Goal: Information Seeking & Learning: Learn about a topic

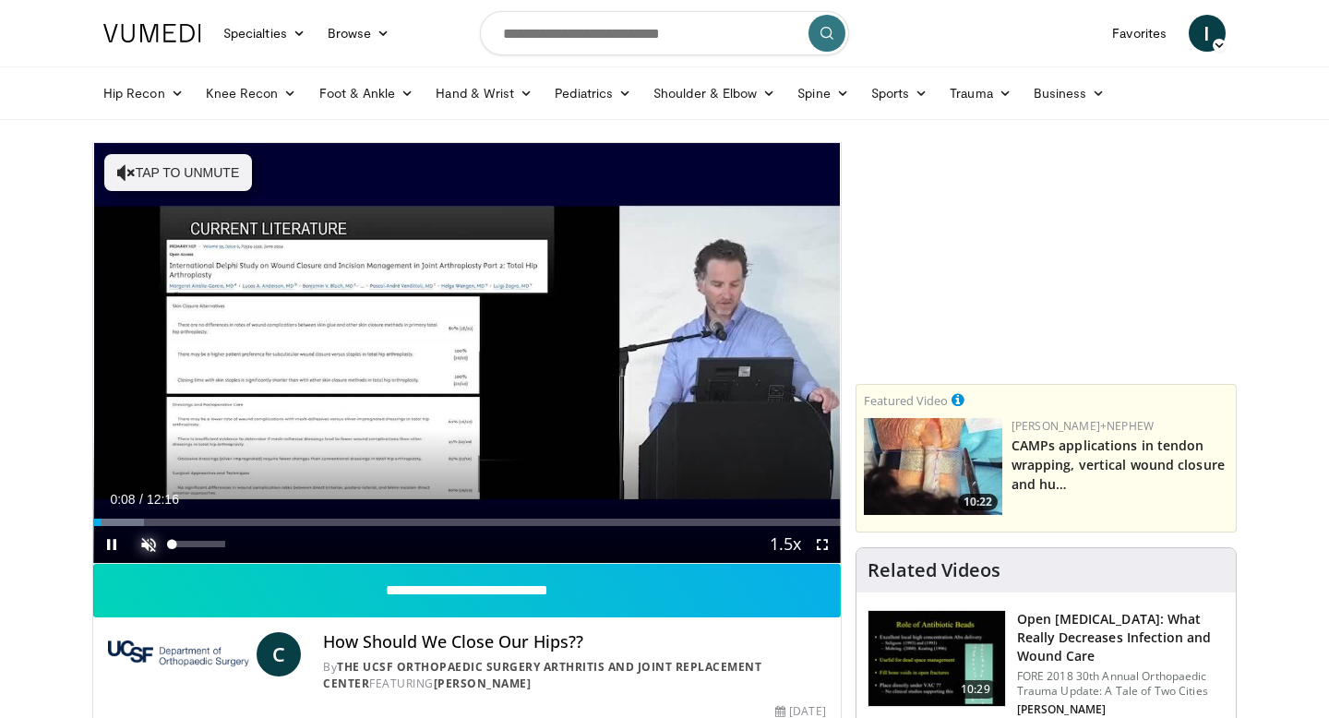
click at [151, 547] on span "Video Player" at bounding box center [148, 544] width 37 height 37
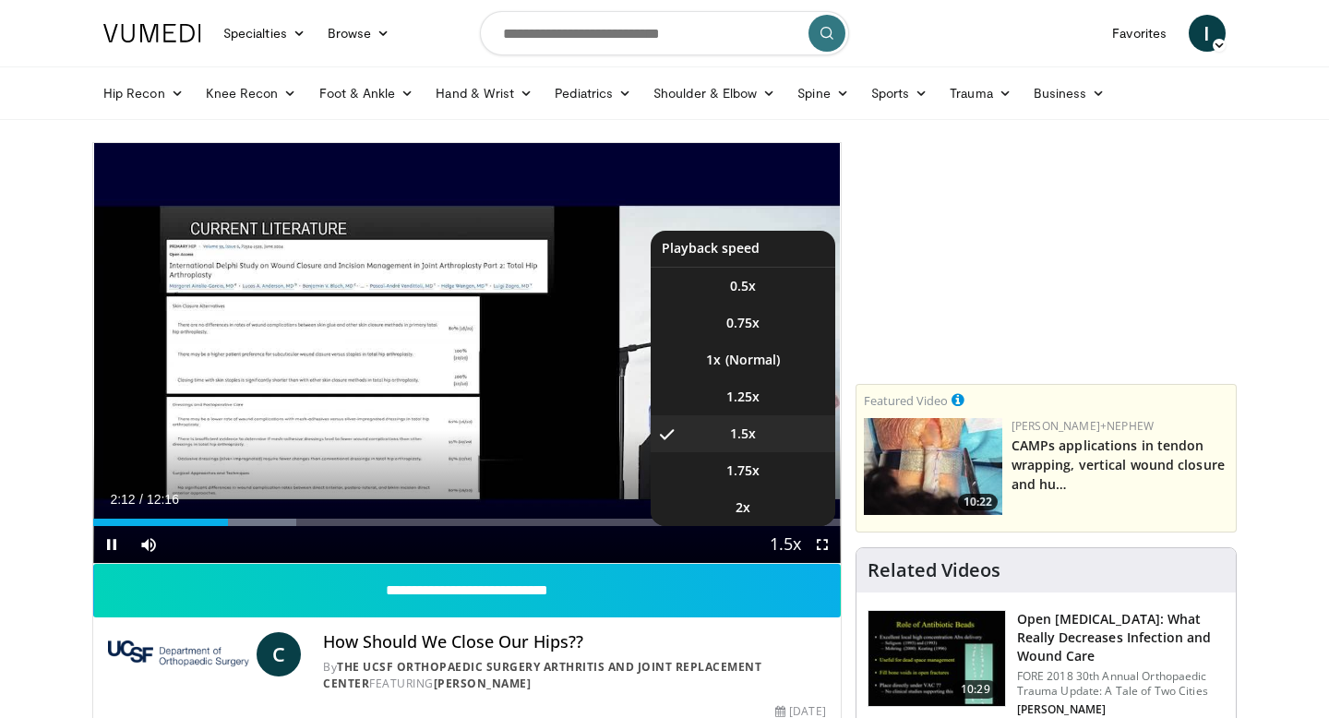
click at [787, 548] on span "Video Player" at bounding box center [785, 545] width 26 height 37
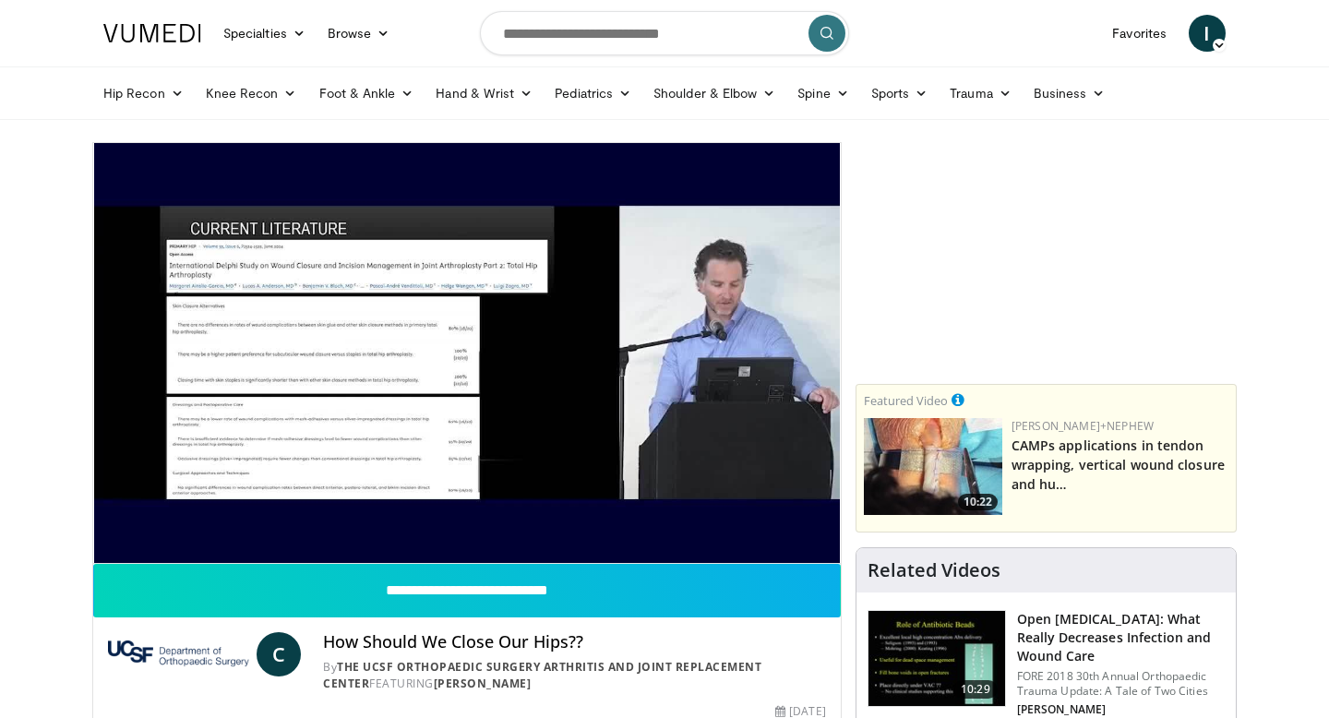
click at [787, 548] on div "10 seconds Tap to unmute" at bounding box center [467, 353] width 748 height 420
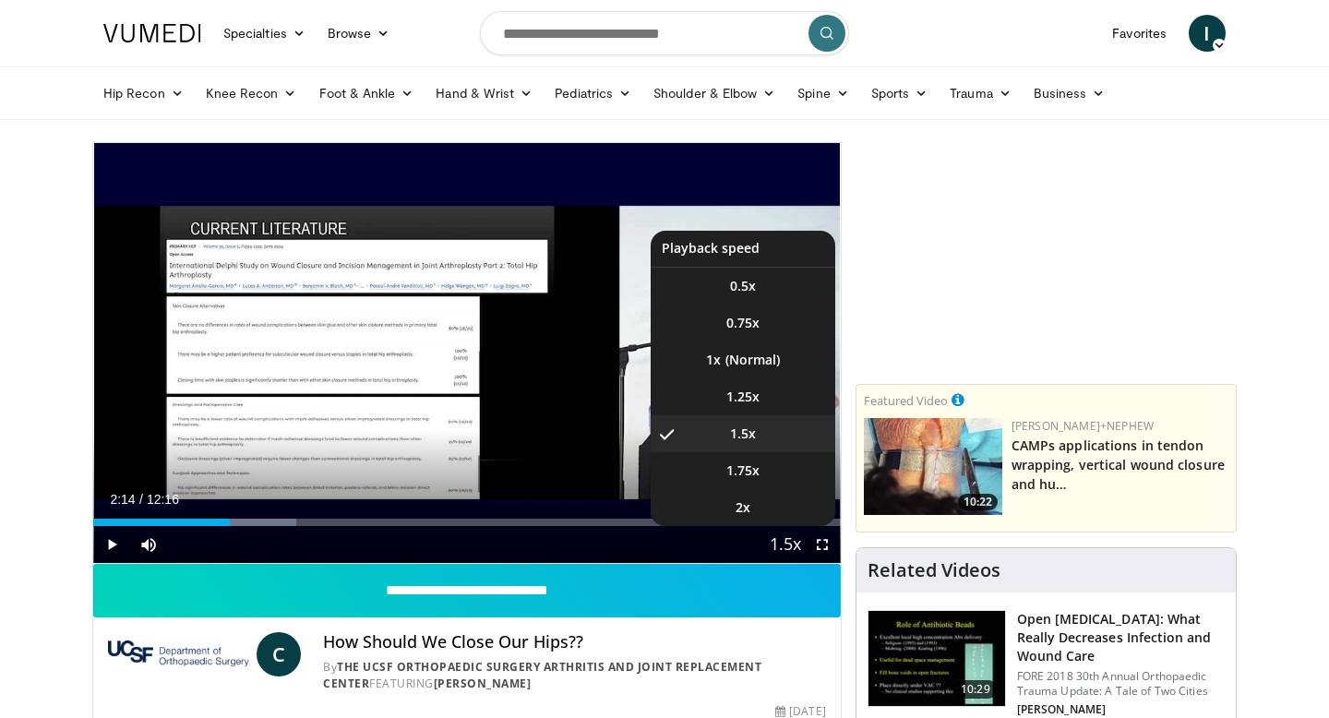
click at [787, 548] on span "Video Player" at bounding box center [785, 545] width 26 height 37
click at [745, 474] on span "1.75x" at bounding box center [742, 470] width 33 height 18
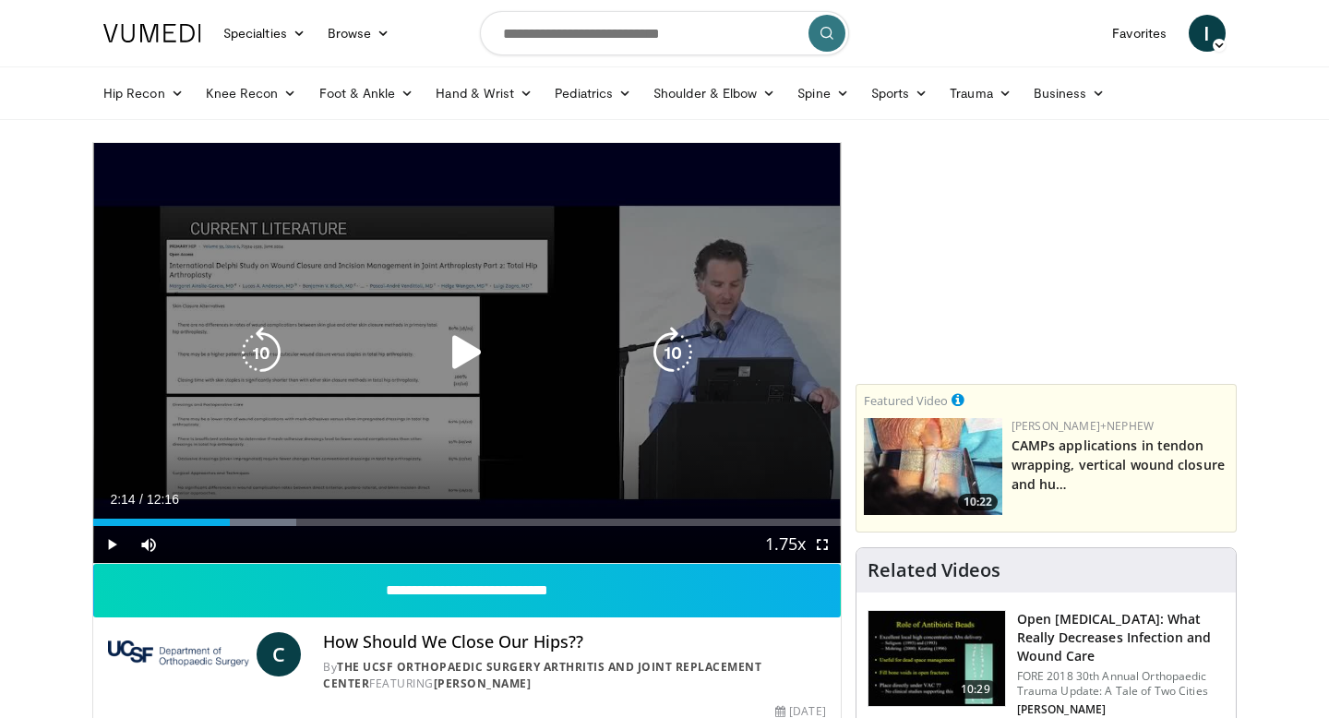
click at [455, 374] on icon "Video Player" at bounding box center [467, 353] width 52 height 52
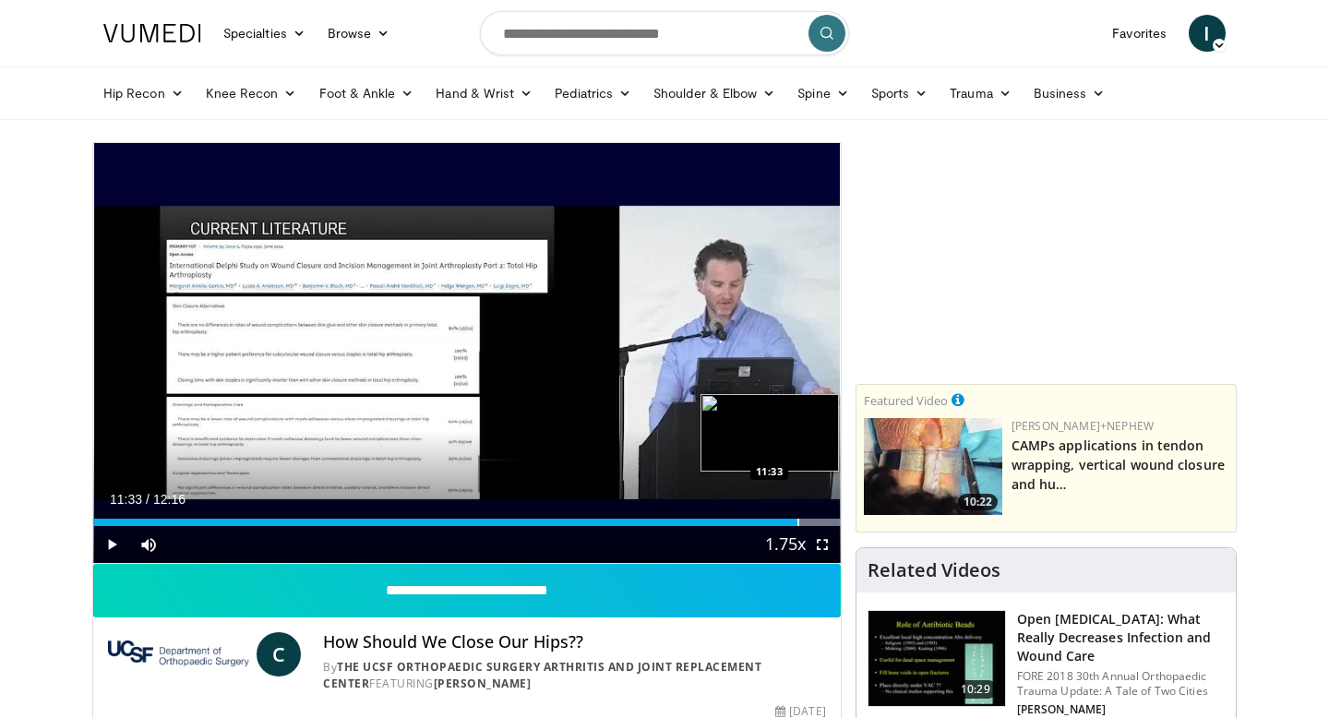
click at [797, 519] on div "Progress Bar" at bounding box center [798, 522] width 2 height 7
click at [786, 521] on div "Progress Bar" at bounding box center [787, 522] width 2 height 7
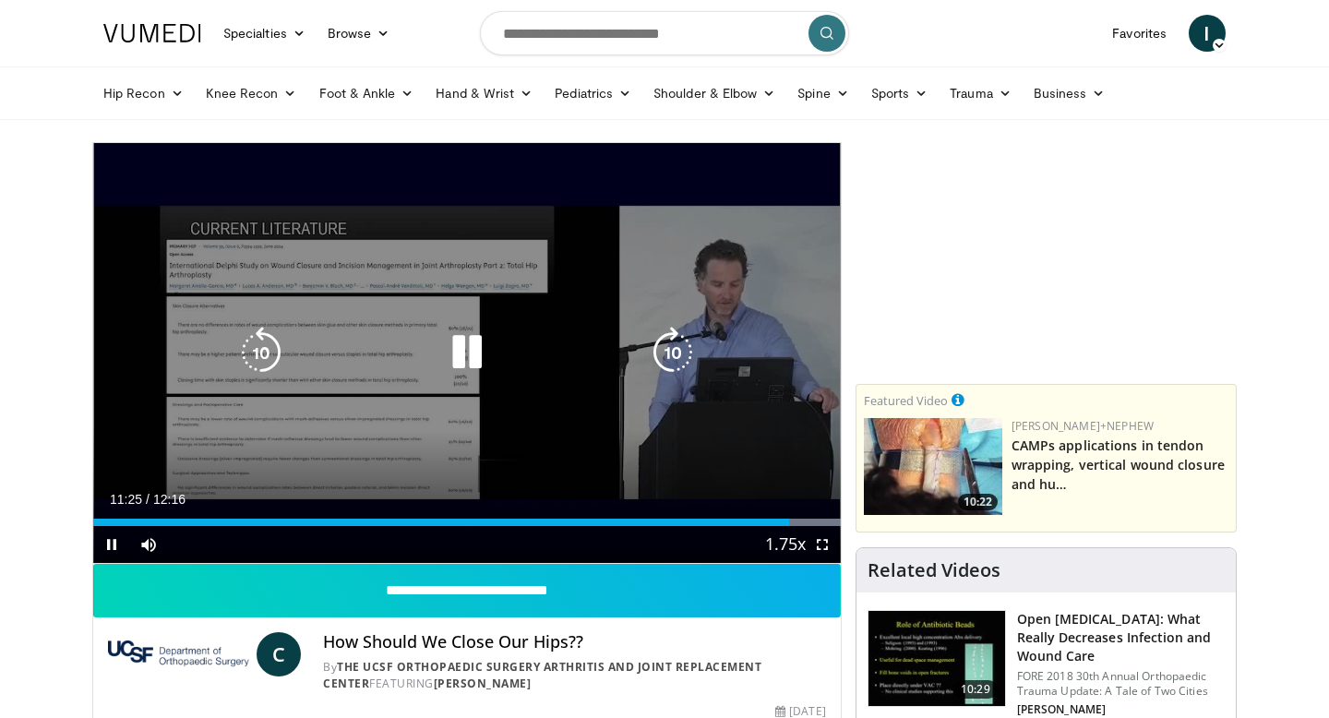
click at [680, 292] on div "10 seconds Tap to unmute" at bounding box center [467, 353] width 748 height 420
click at [475, 362] on icon "Video Player" at bounding box center [467, 353] width 52 height 52
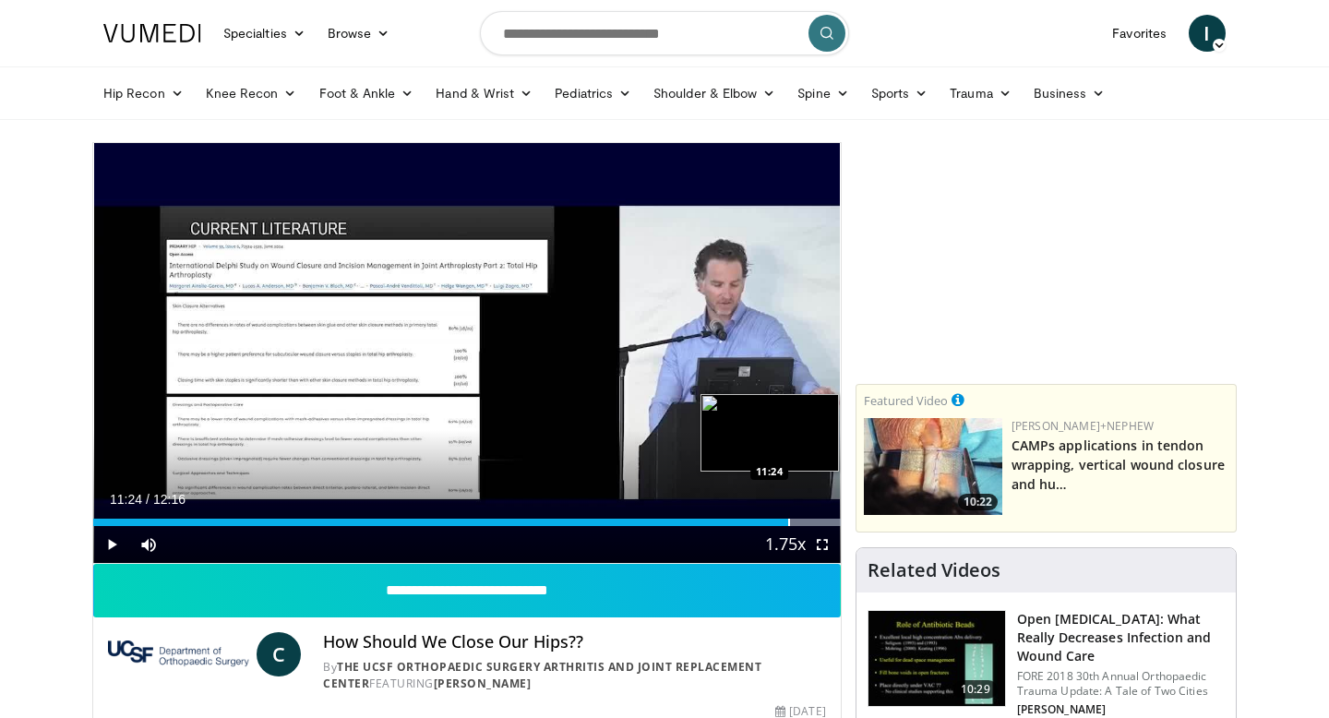
click at [788, 521] on div "Progress Bar" at bounding box center [789, 522] width 2 height 7
click at [772, 521] on div "Progress Bar" at bounding box center [773, 522] width 2 height 7
click at [823, 522] on div "Progress Bar" at bounding box center [824, 522] width 2 height 7
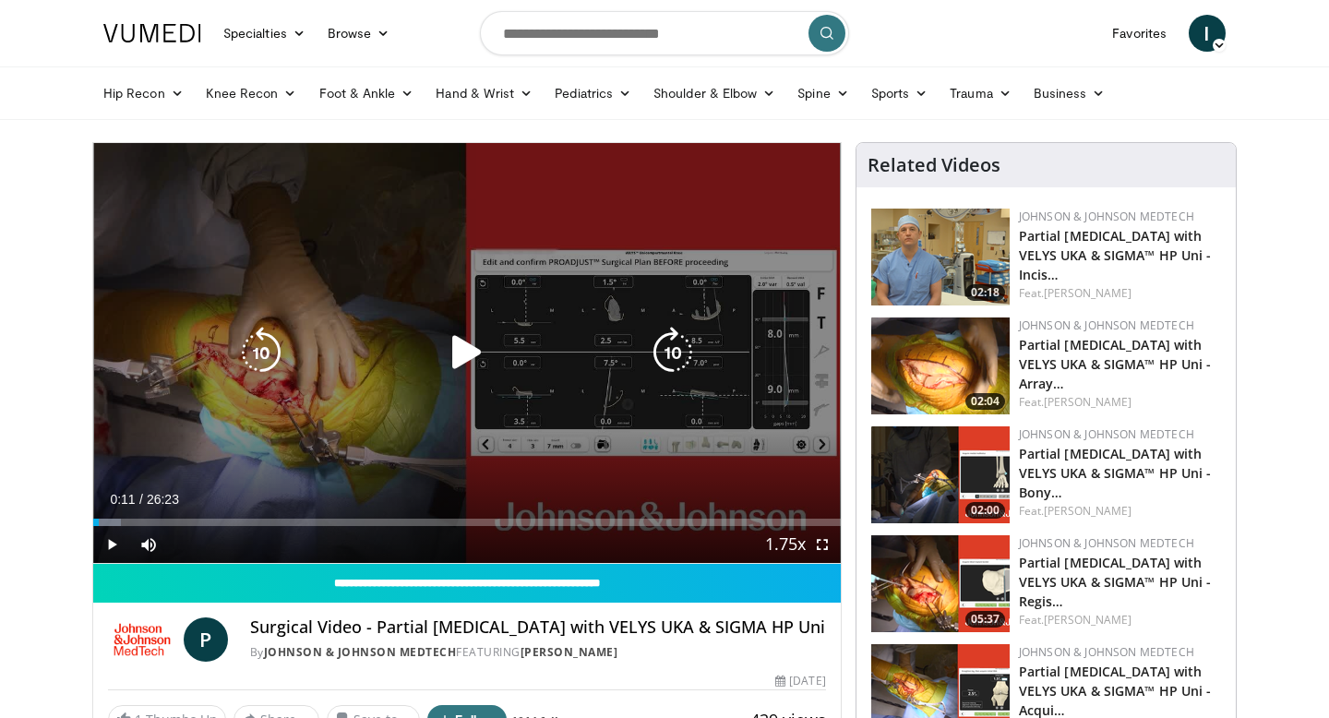
click at [177, 292] on div "10 seconds Tap to unmute" at bounding box center [467, 353] width 748 height 420
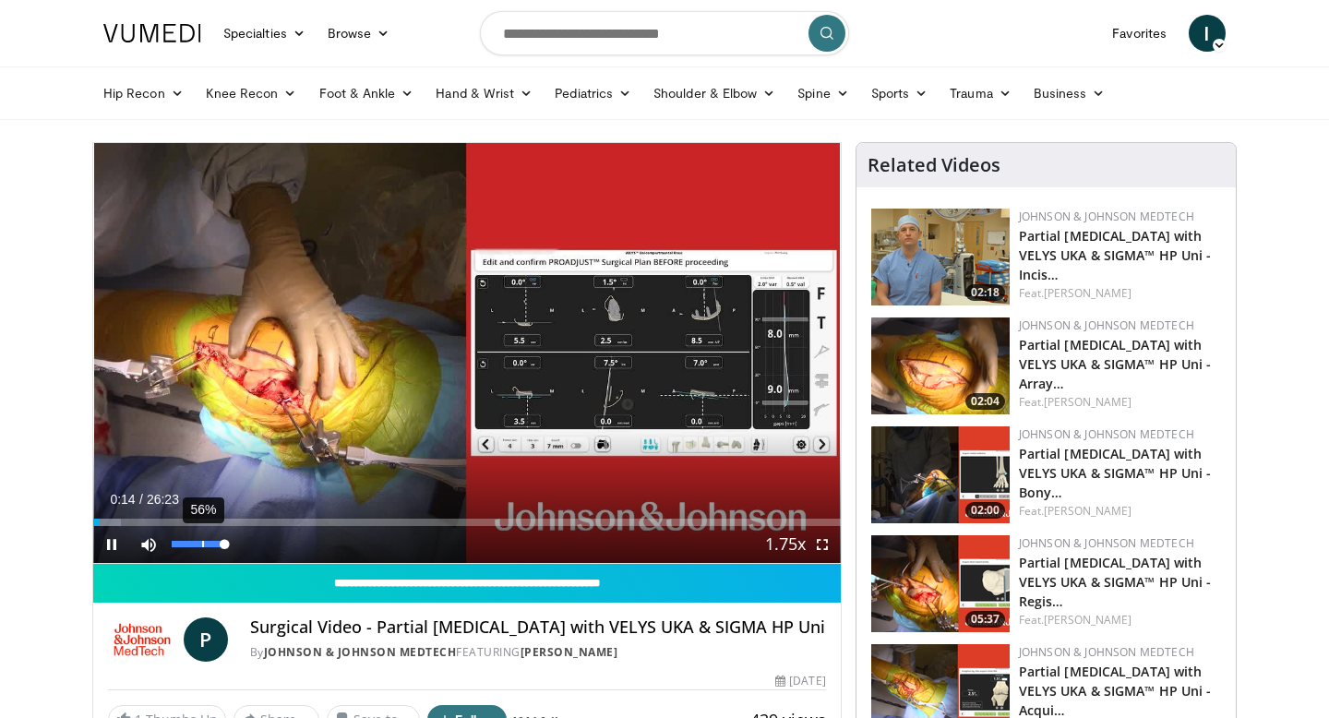
click at [201, 548] on div "56%" at bounding box center [198, 544] width 65 height 37
click at [185, 540] on div "26%" at bounding box center [198, 544] width 65 height 37
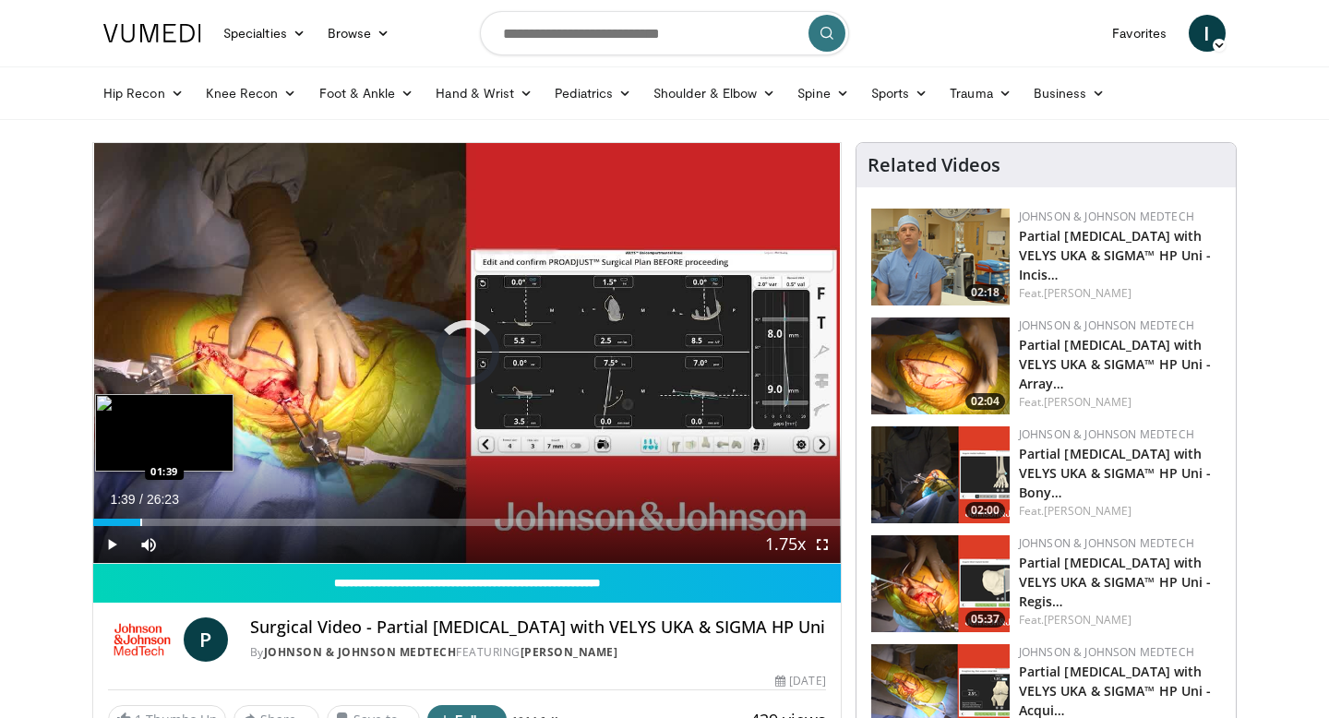
click at [140, 515] on div "Loaded : 4.38% 01:39 01:39" at bounding box center [467, 518] width 748 height 18
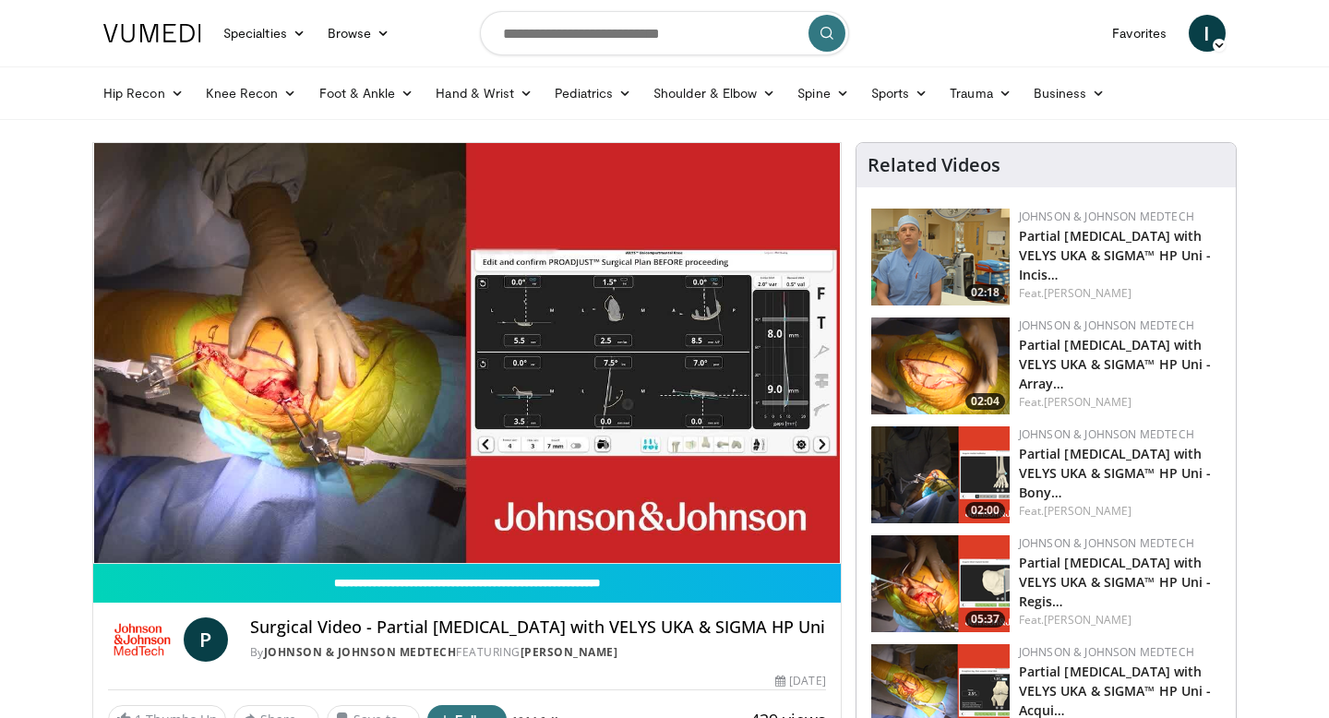
click at [201, 522] on video-js "**********" at bounding box center [467, 353] width 748 height 421
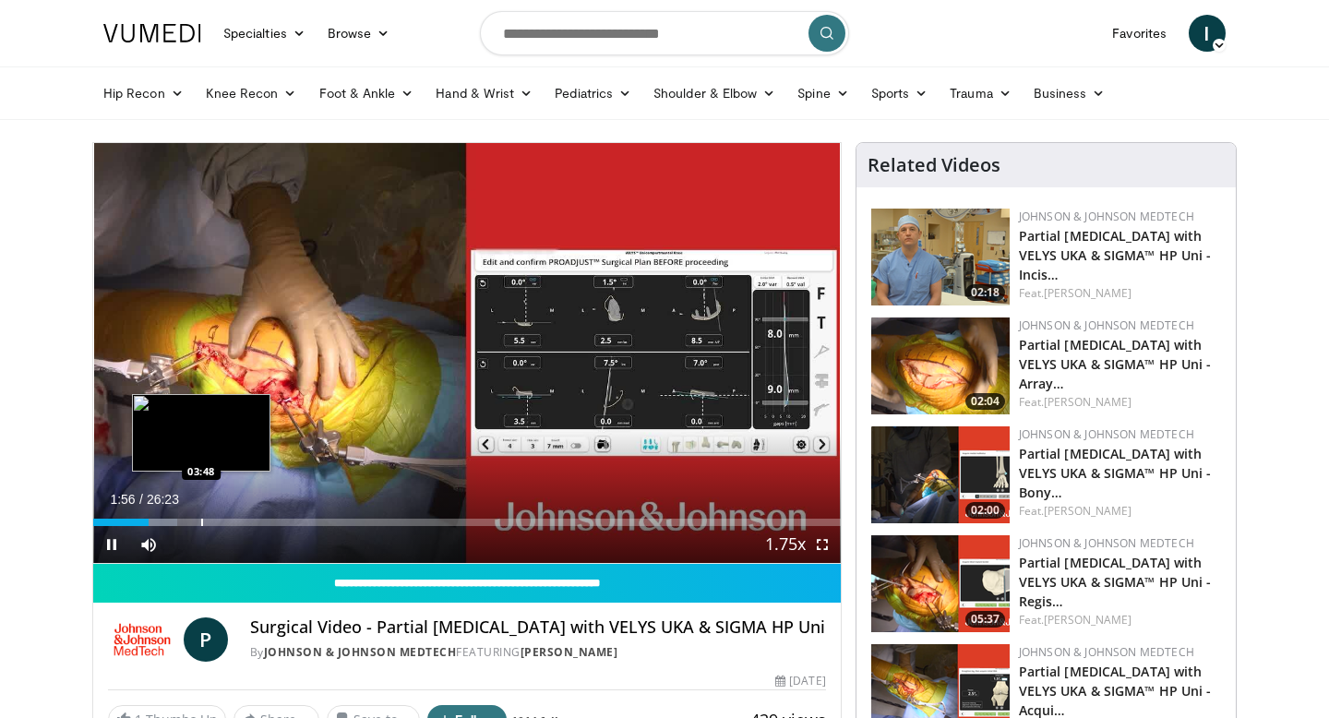
click at [201, 519] on div "Progress Bar" at bounding box center [202, 522] width 2 height 7
click at [218, 519] on div "Progress Bar" at bounding box center [219, 522] width 2 height 7
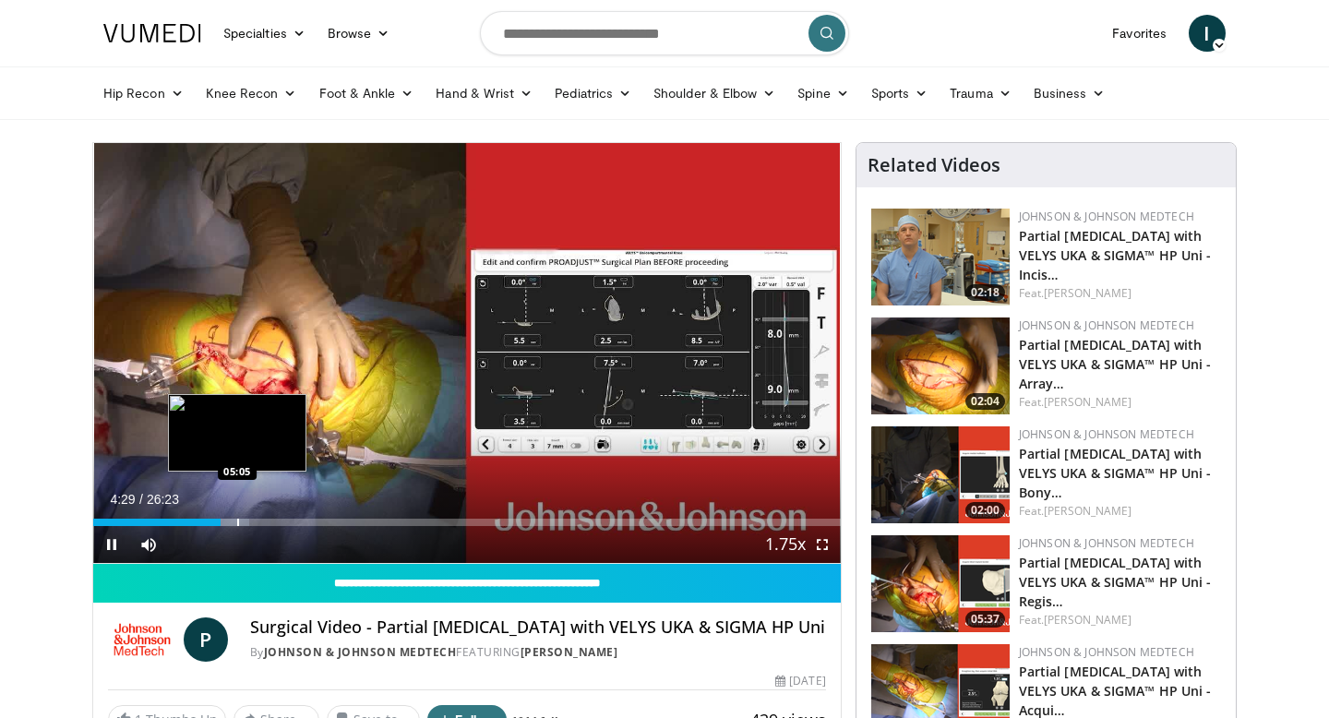
click at [237, 519] on div "Progress Bar" at bounding box center [238, 522] width 2 height 7
click at [257, 519] on div "Progress Bar" at bounding box center [258, 522] width 2 height 7
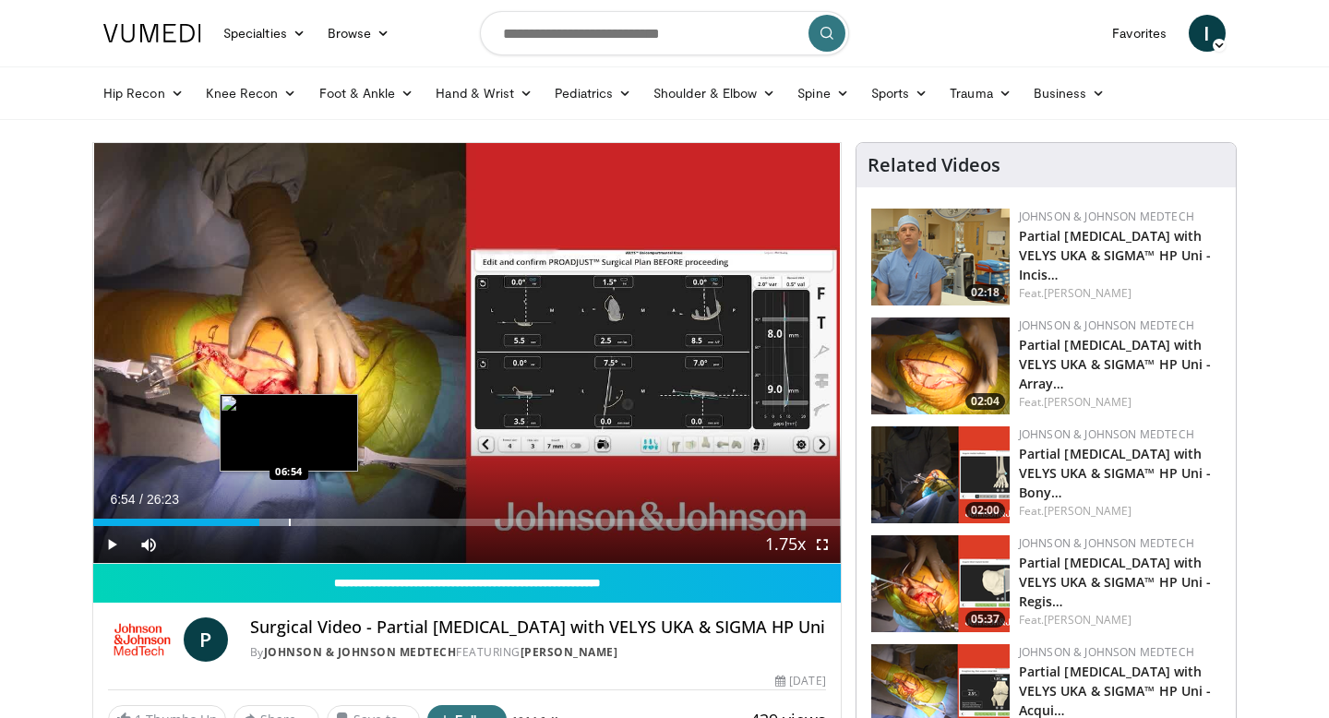
click at [289, 519] on div "Progress Bar" at bounding box center [290, 522] width 2 height 7
click at [303, 519] on div "Progress Bar" at bounding box center [304, 522] width 2 height 7
click at [322, 519] on div "Progress Bar" at bounding box center [323, 522] width 2 height 7
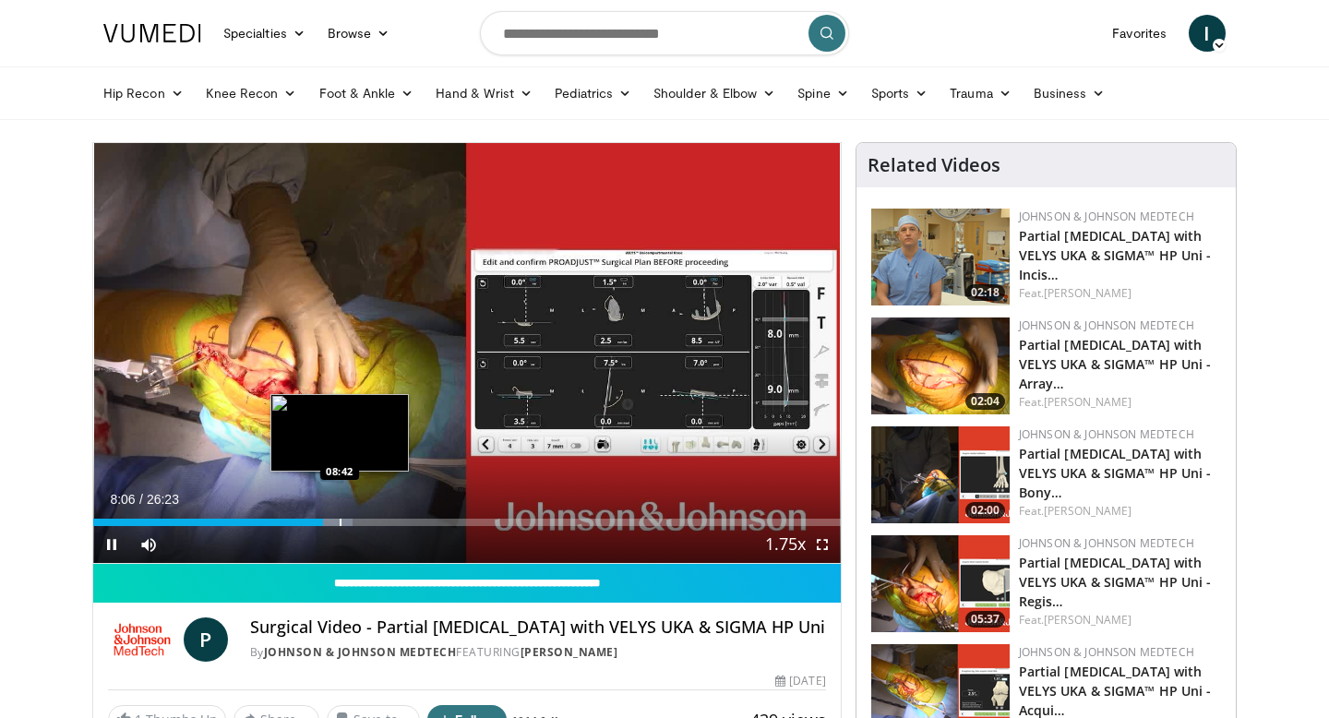
click at [340, 519] on div "Progress Bar" at bounding box center [341, 522] width 2 height 7
click at [363, 522] on div "Progress Bar" at bounding box center [364, 522] width 2 height 7
click at [380, 519] on div "Progress Bar" at bounding box center [381, 522] width 2 height 7
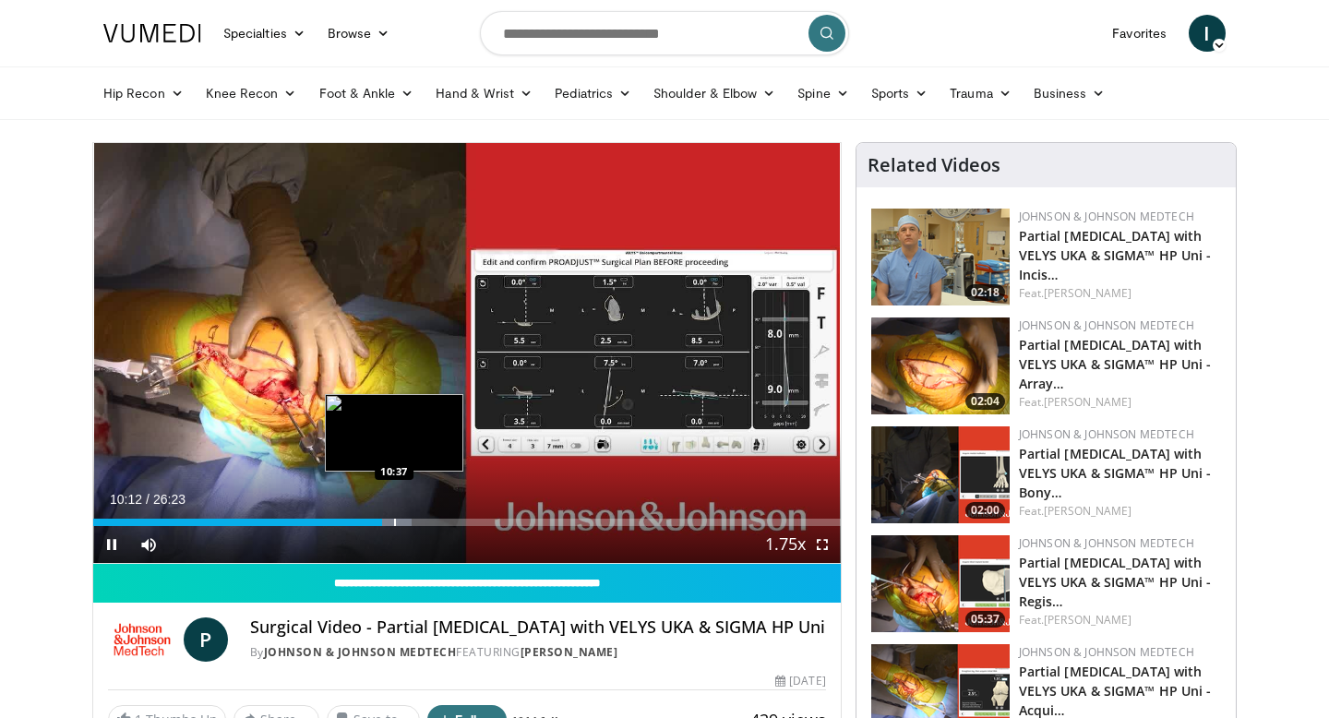
click at [394, 520] on div "Progress Bar" at bounding box center [395, 522] width 2 height 7
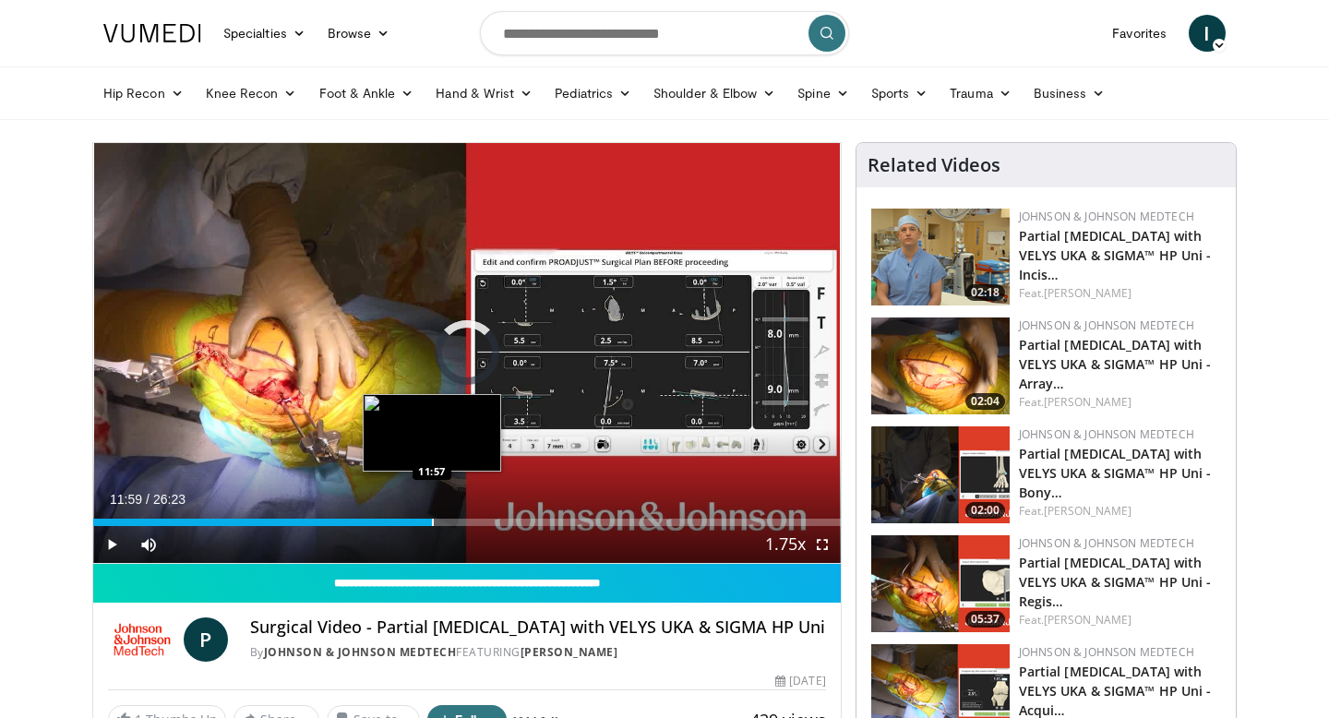
click at [432, 519] on div "Progress Bar" at bounding box center [433, 522] width 2 height 7
click at [447, 519] on div "Progress Bar" at bounding box center [448, 522] width 2 height 7
click at [471, 520] on div "Progress Bar" at bounding box center [472, 522] width 2 height 7
click at [441, 522] on div "Progress Bar" at bounding box center [441, 522] width 2 height 7
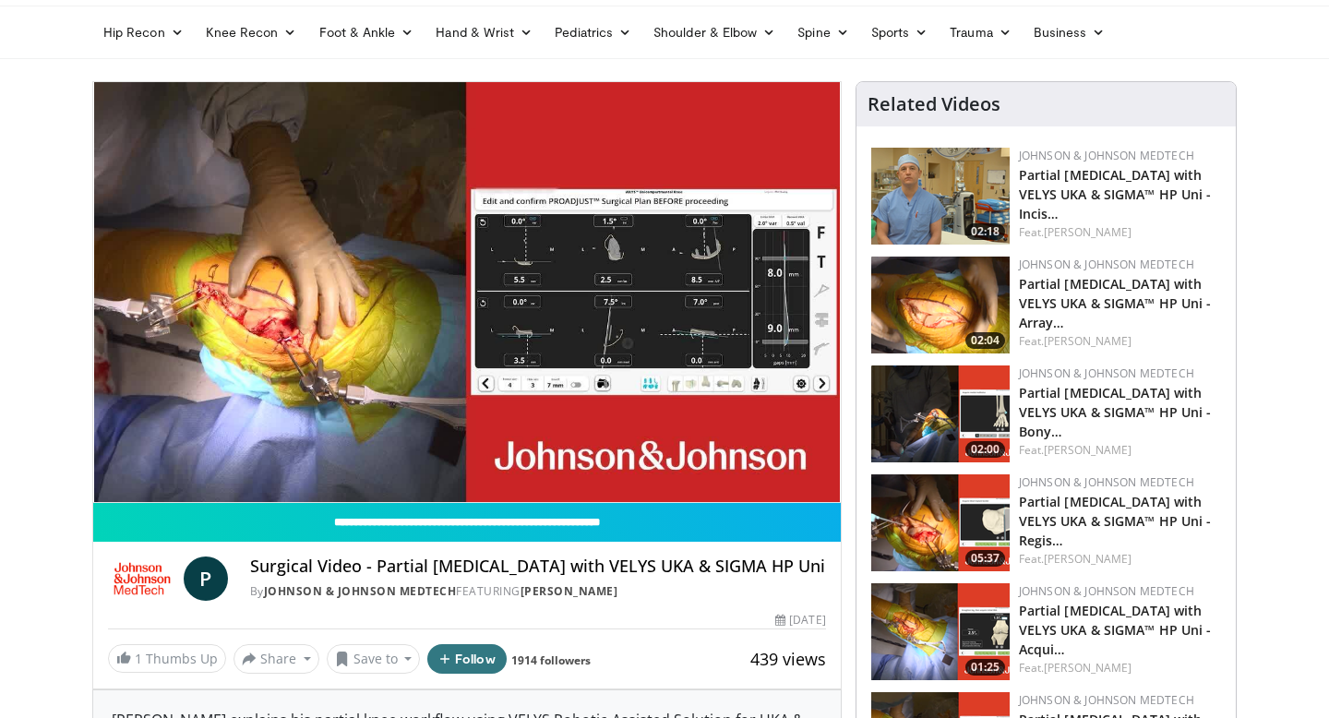
scroll to position [186, 0]
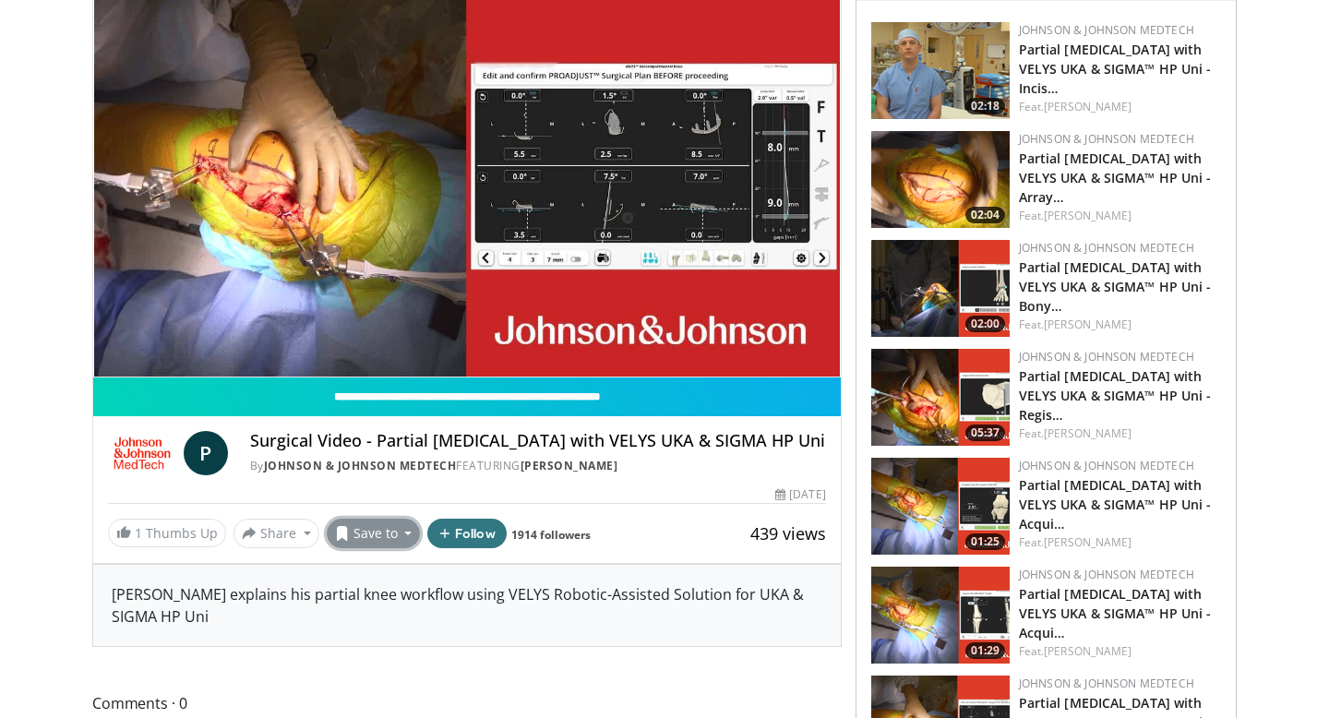
click at [371, 542] on button "Save to" at bounding box center [374, 534] width 94 height 30
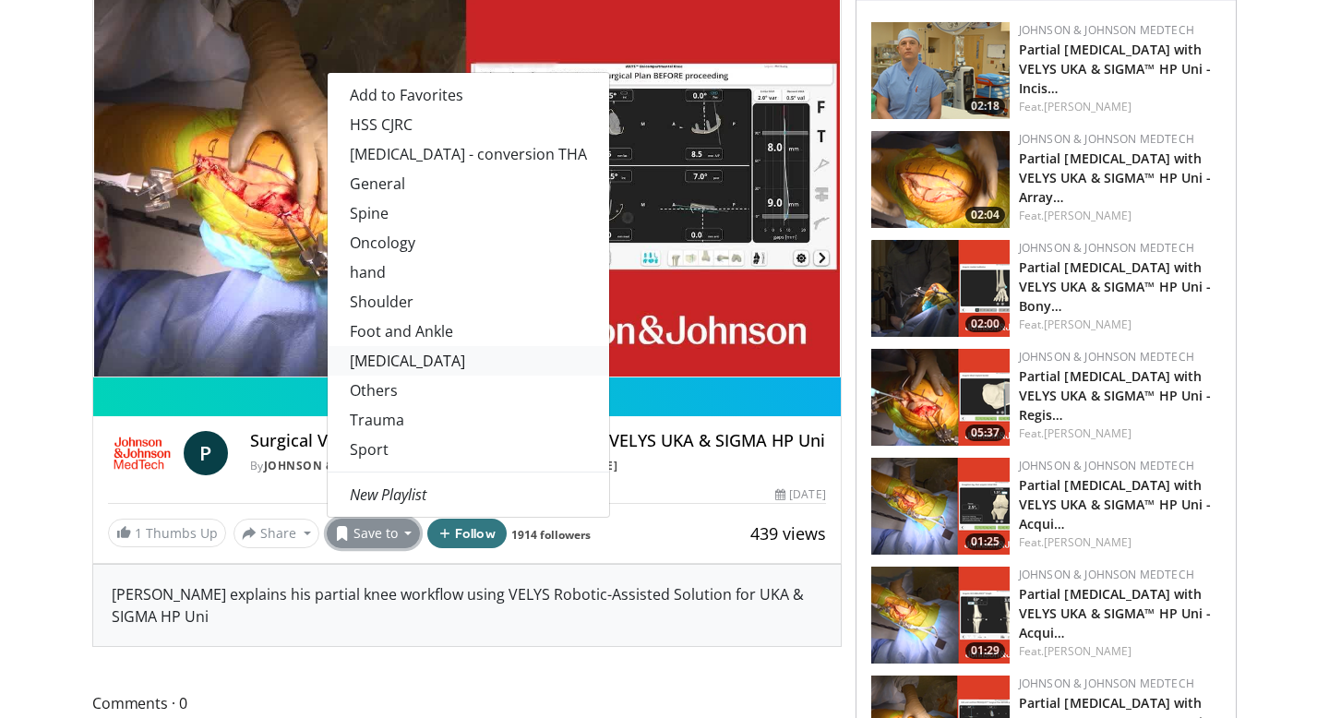
click at [377, 376] on link "[MEDICAL_DATA]" at bounding box center [468, 361] width 281 height 30
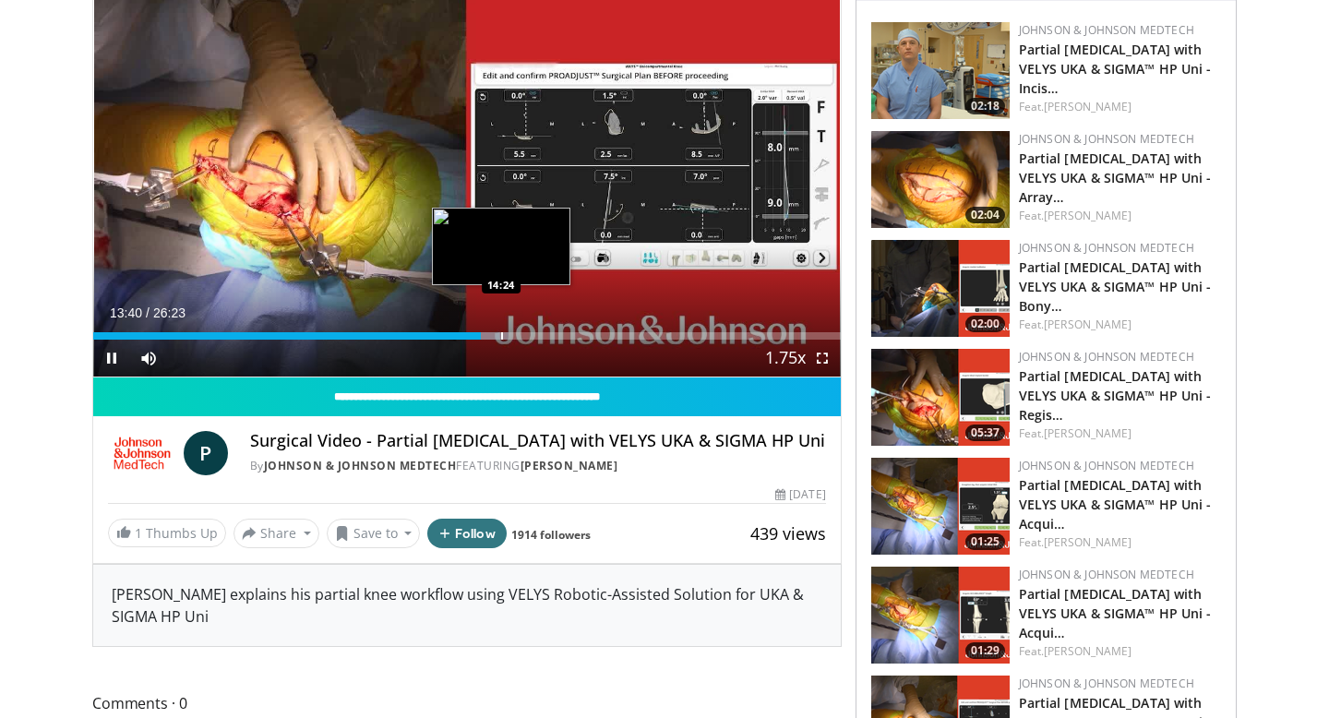
click at [501, 339] on div "Progress Bar" at bounding box center [502, 335] width 2 height 7
click at [525, 339] on div "Progress Bar" at bounding box center [526, 335] width 2 height 7
click at [534, 338] on div "Progress Bar" at bounding box center [535, 335] width 2 height 7
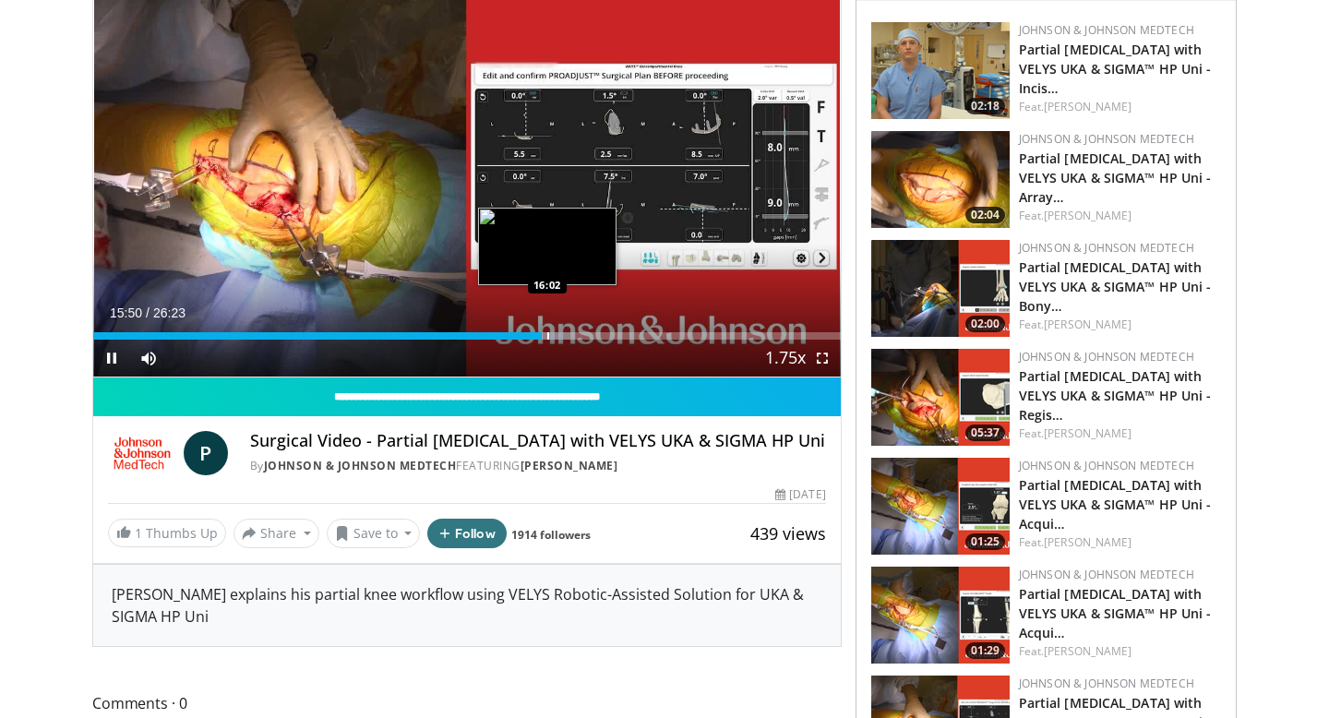
click at [547, 336] on div "Progress Bar" at bounding box center [548, 335] width 2 height 7
click at [560, 337] on div "Progress Bar" at bounding box center [561, 335] width 2 height 7
click at [573, 337] on div "Progress Bar" at bounding box center [574, 335] width 2 height 7
click at [581, 338] on div "Progress Bar" at bounding box center [582, 335] width 2 height 7
click at [590, 339] on div "Progress Bar" at bounding box center [591, 335] width 2 height 7
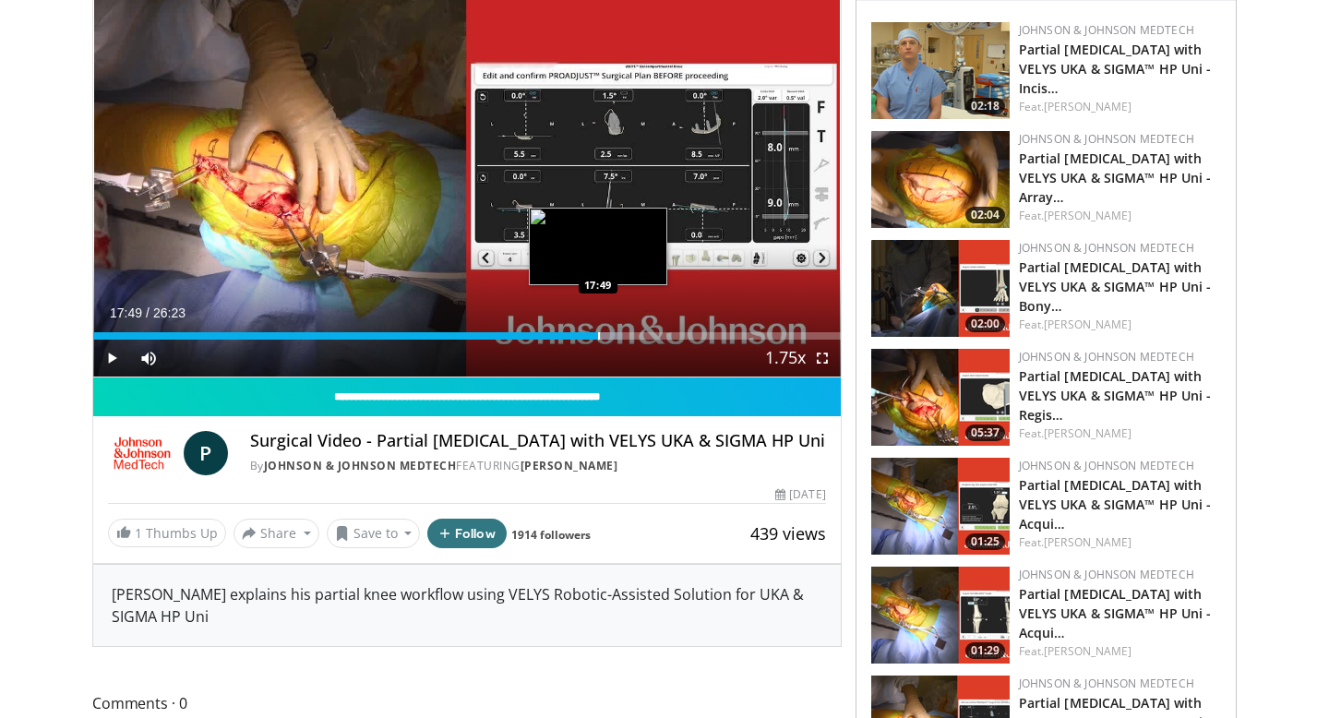
click at [598, 339] on div "Progress Bar" at bounding box center [599, 335] width 2 height 7
click at [610, 329] on div "Loaded : 72.02% 17:55 18:17" at bounding box center [467, 331] width 748 height 18
click at [621, 332] on div "Progress Bar" at bounding box center [622, 335] width 2 height 7
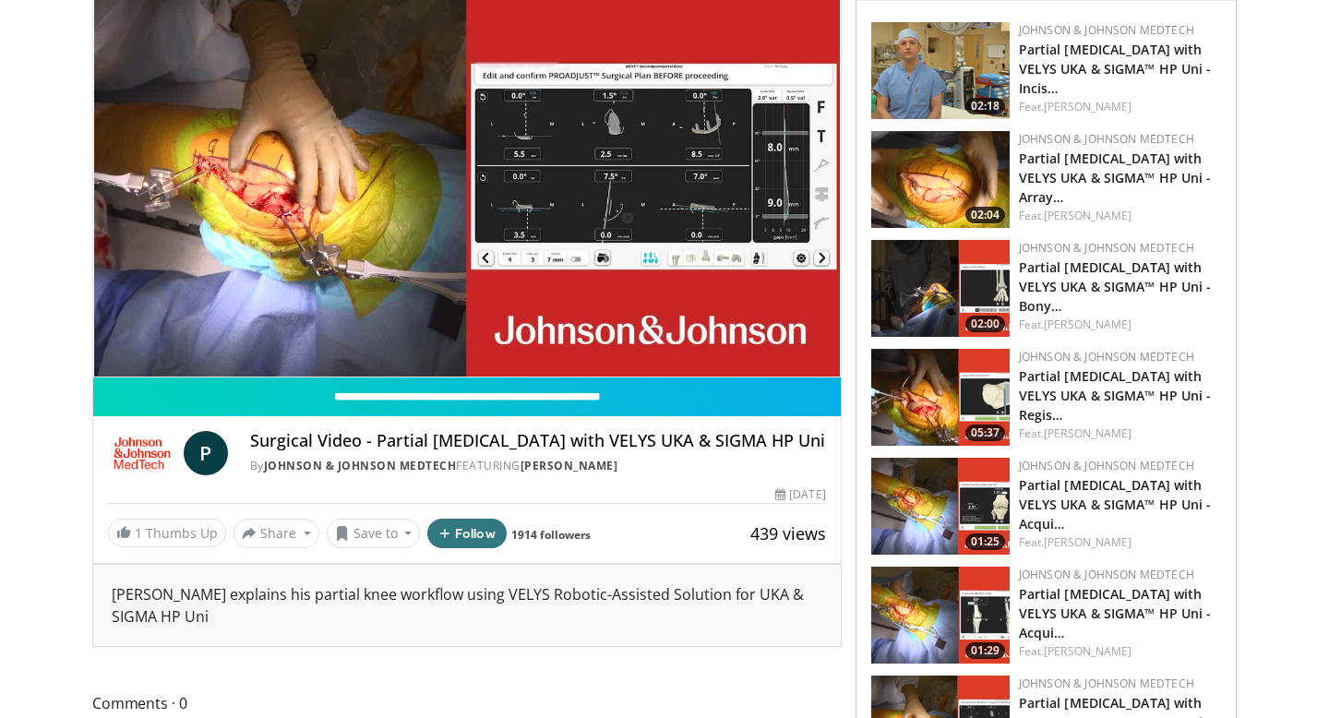
click at [636, 332] on div "10 seconds Tap to unmute" at bounding box center [467, 167] width 748 height 420
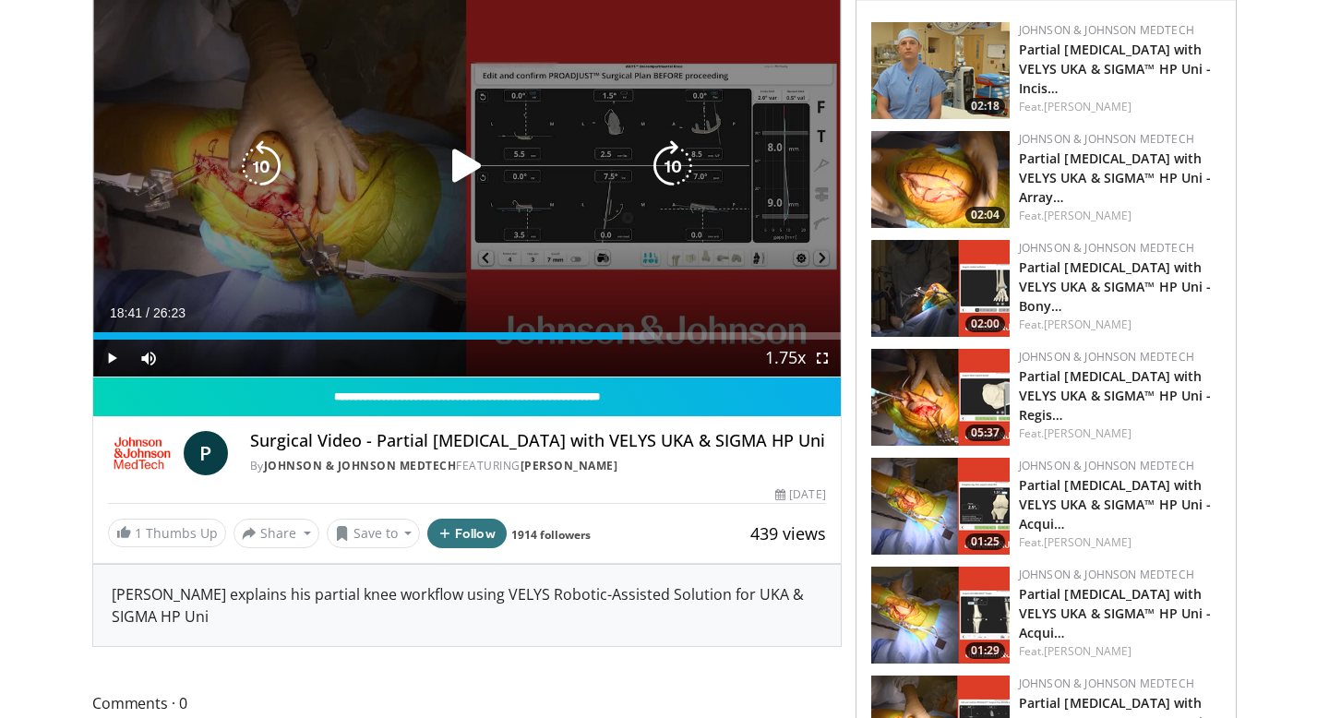
click at [495, 229] on div "10 seconds Tap to unmute" at bounding box center [467, 167] width 748 height 420
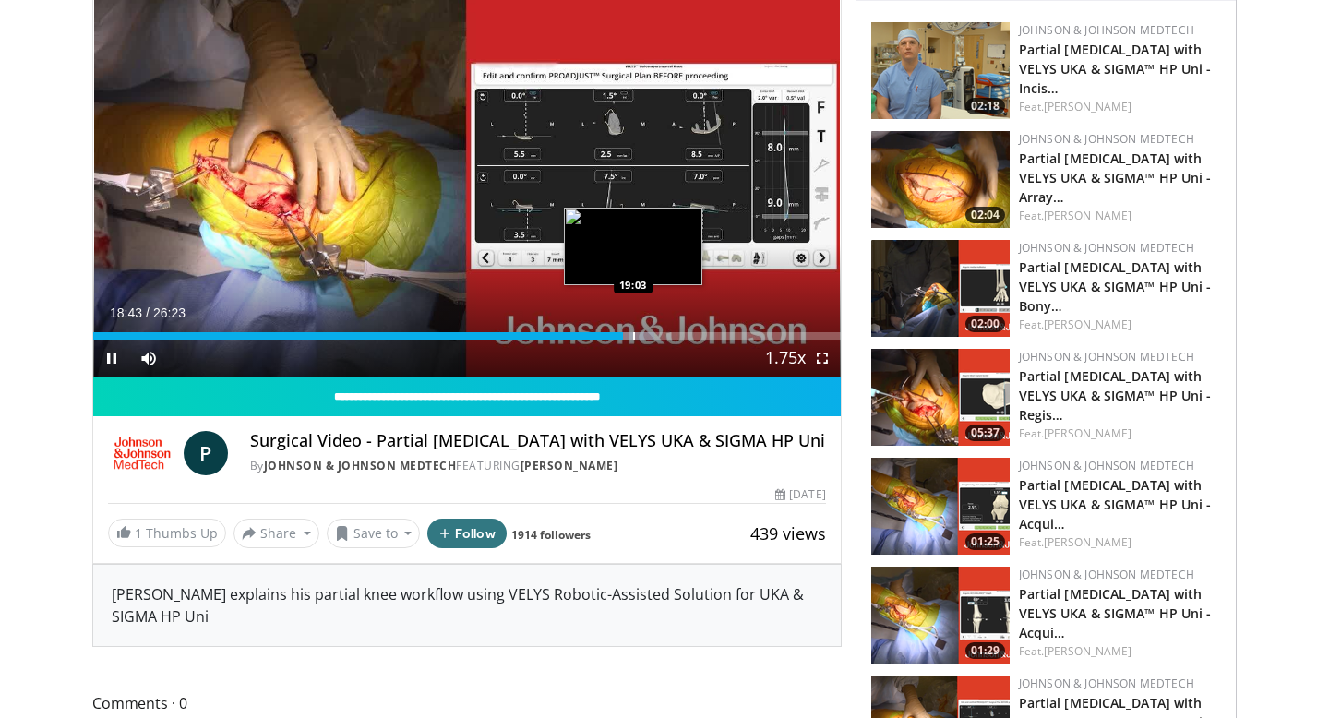
click at [633, 338] on div "Progress Bar" at bounding box center [634, 335] width 2 height 7
click at [645, 337] on div "Progress Bar" at bounding box center [646, 335] width 2 height 7
click at [666, 334] on div "Progress Bar" at bounding box center [667, 335] width 2 height 7
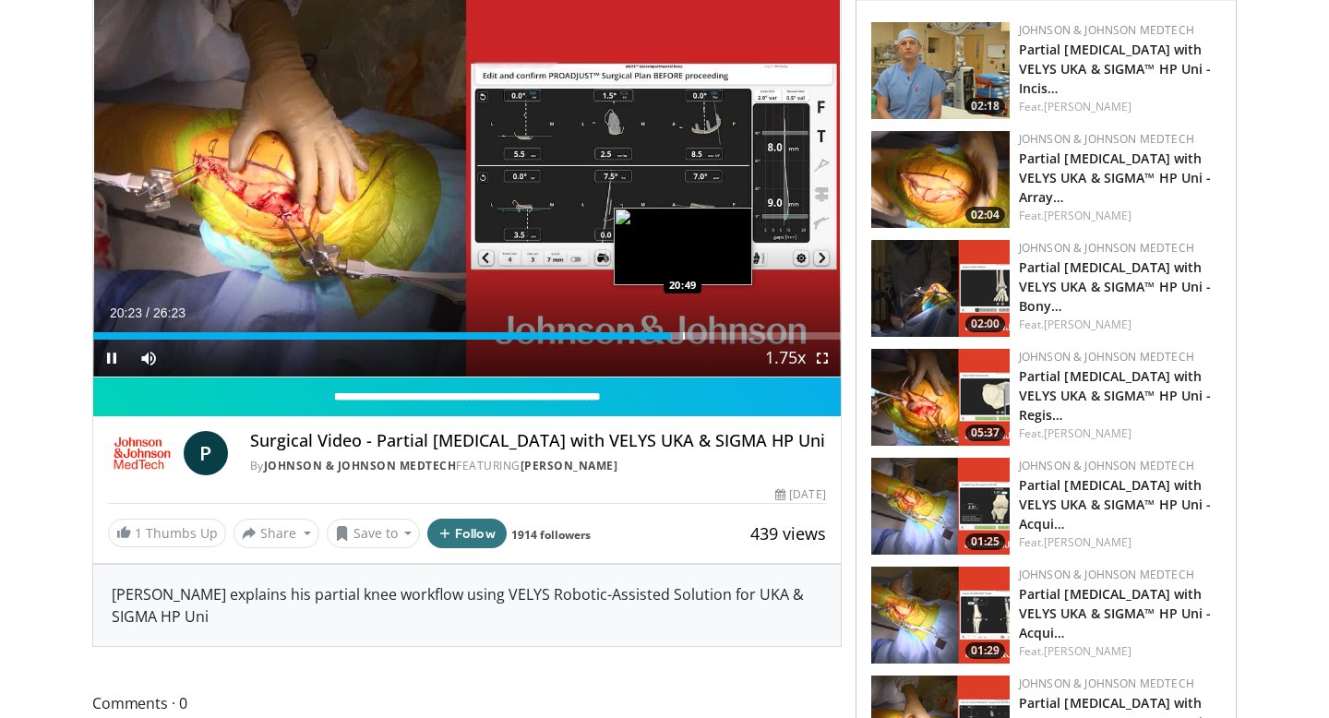
click at [683, 333] on div "Progress Bar" at bounding box center [684, 335] width 2 height 7
click at [704, 334] on div "Progress Bar" at bounding box center [705, 335] width 2 height 7
click at [713, 335] on div "Progress Bar" at bounding box center [714, 335] width 2 height 7
click at [724, 335] on div "Progress Bar" at bounding box center [725, 335] width 2 height 7
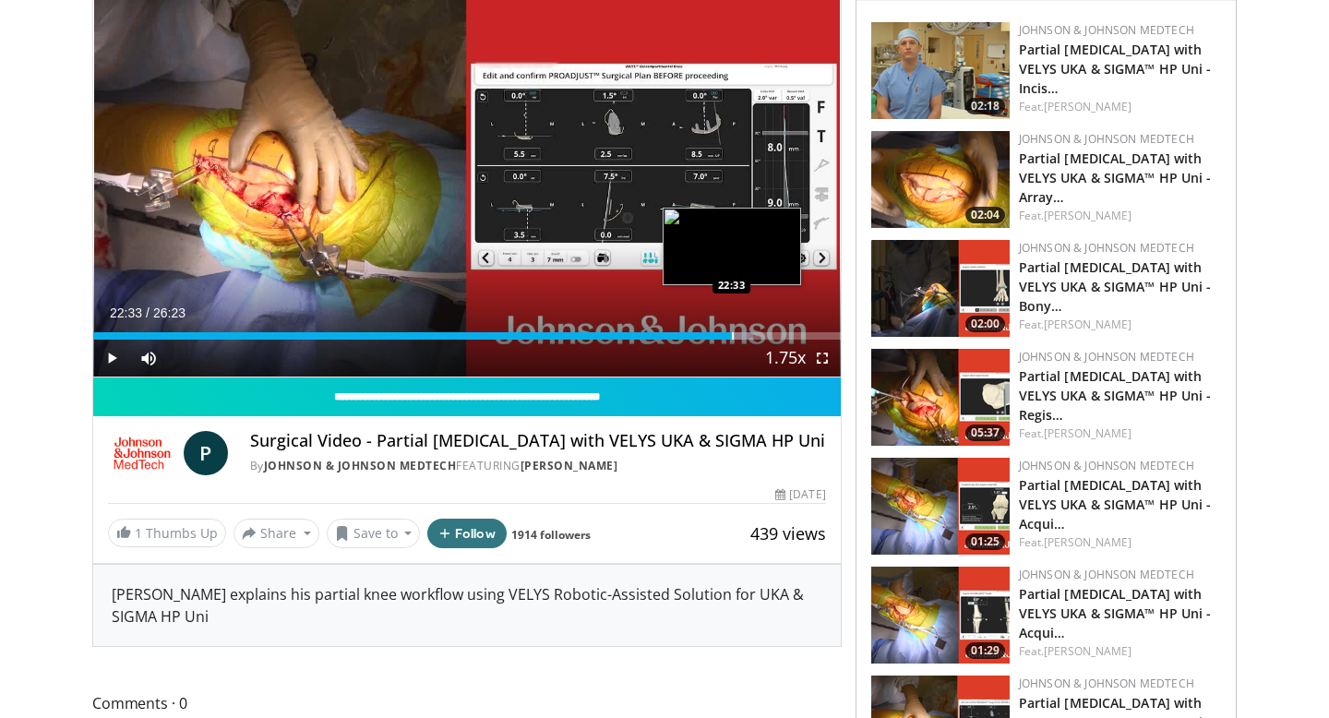
click at [732, 335] on div "Progress Bar" at bounding box center [733, 335] width 2 height 7
click at [762, 337] on div "Progress Bar" at bounding box center [763, 335] width 2 height 7
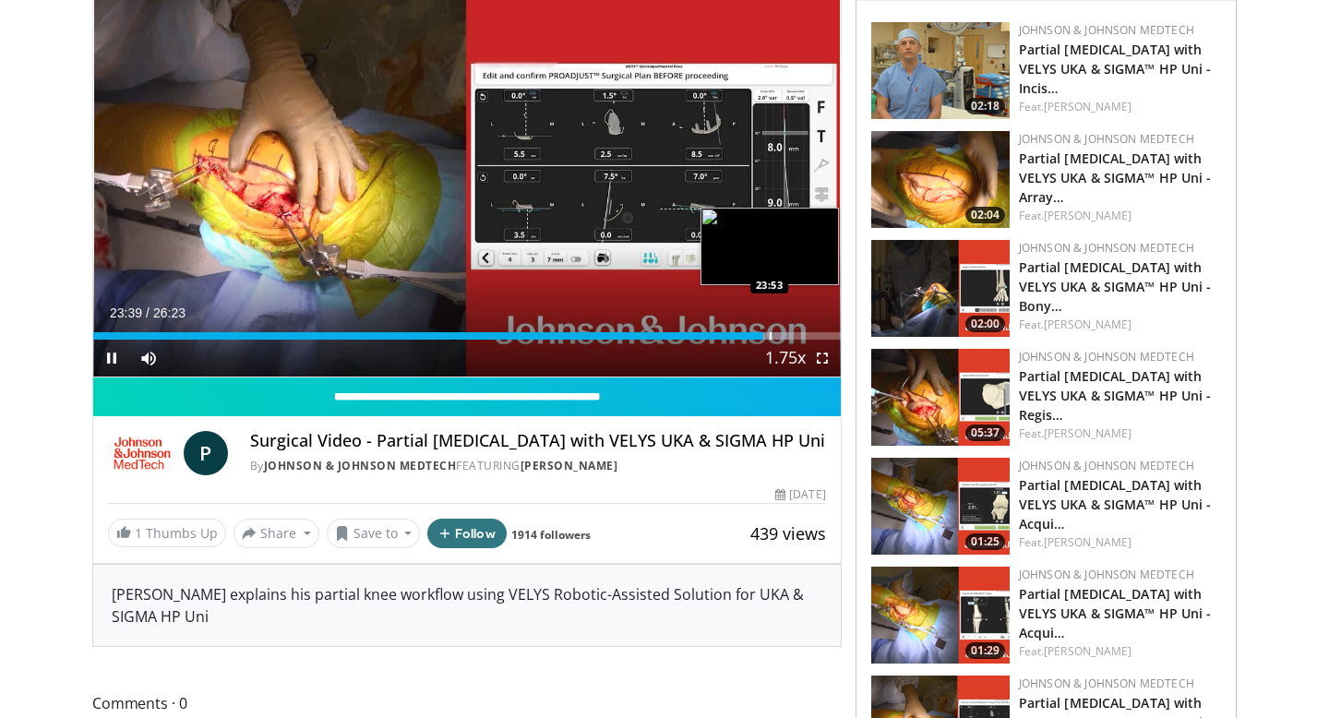
click at [770, 337] on div "Progress Bar" at bounding box center [771, 335] width 2 height 7
click at [776, 337] on div "Progress Bar" at bounding box center [777, 335] width 2 height 7
click at [785, 337] on div "Progress Bar" at bounding box center [786, 335] width 2 height 7
click at [794, 337] on div "Progress Bar" at bounding box center [795, 335] width 2 height 7
click at [800, 337] on div "Progress Bar" at bounding box center [801, 335] width 2 height 7
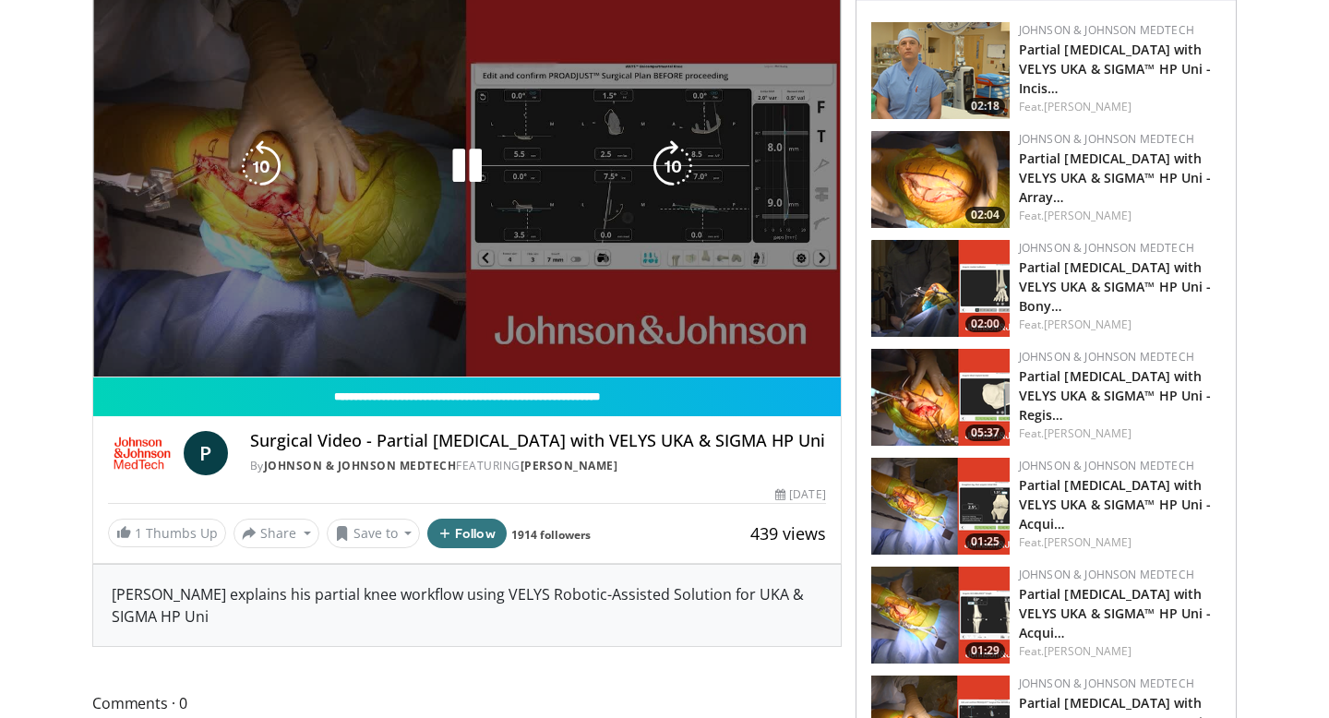
click at [812, 336] on video-js "**********" at bounding box center [467, 167] width 748 height 421
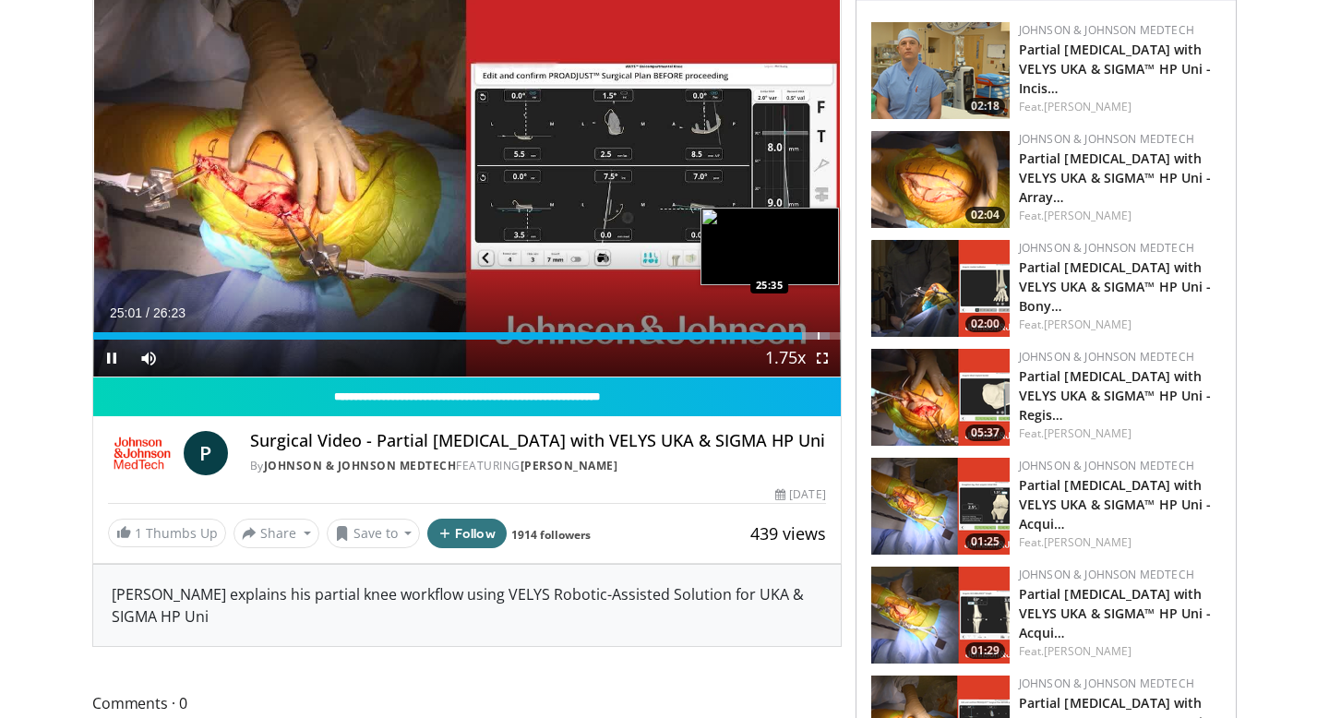
click at [818, 332] on div "Progress Bar" at bounding box center [819, 335] width 2 height 7
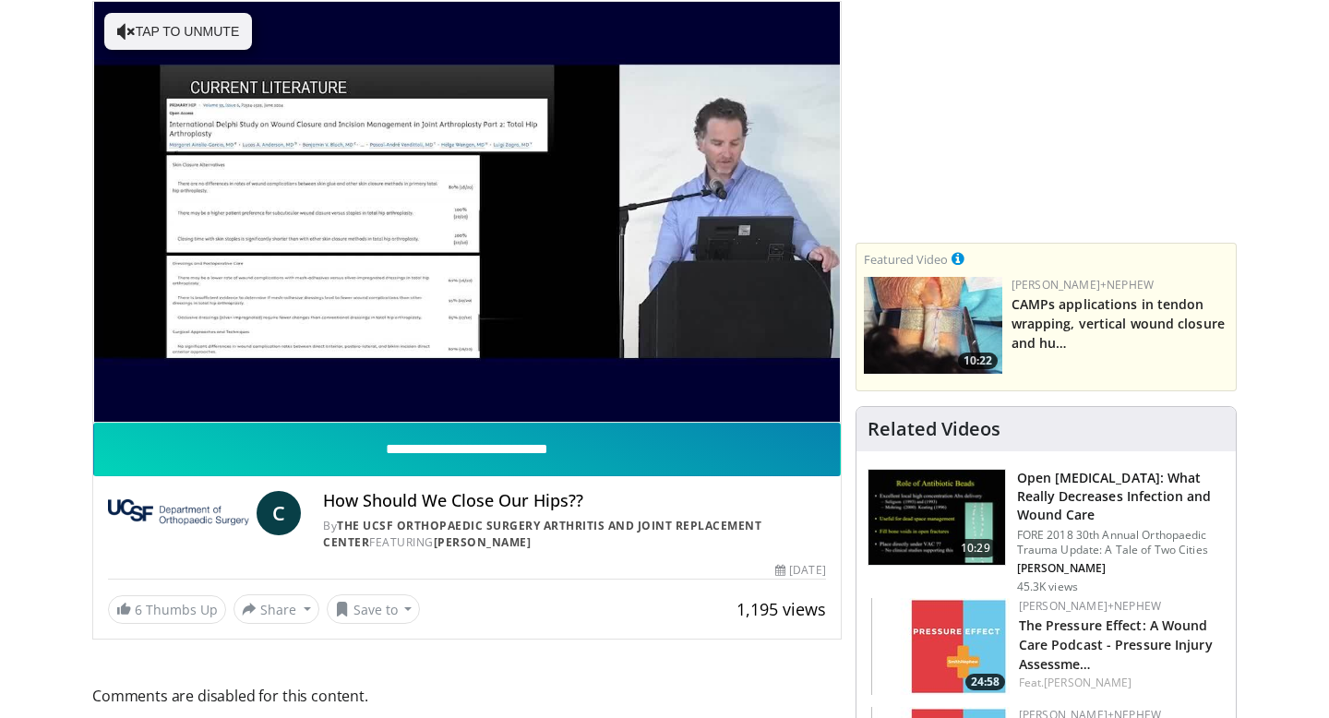
scroll to position [234, 0]
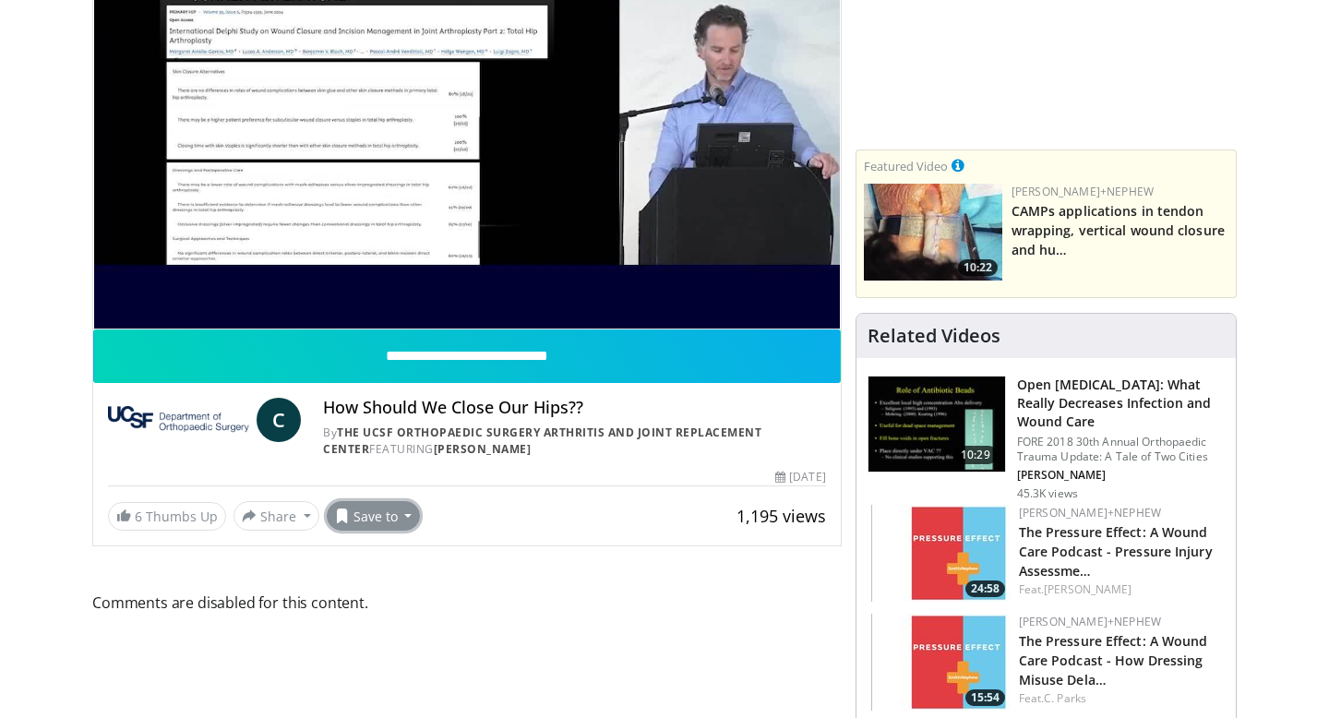
click at [402, 521] on button "Save to" at bounding box center [374, 516] width 94 height 30
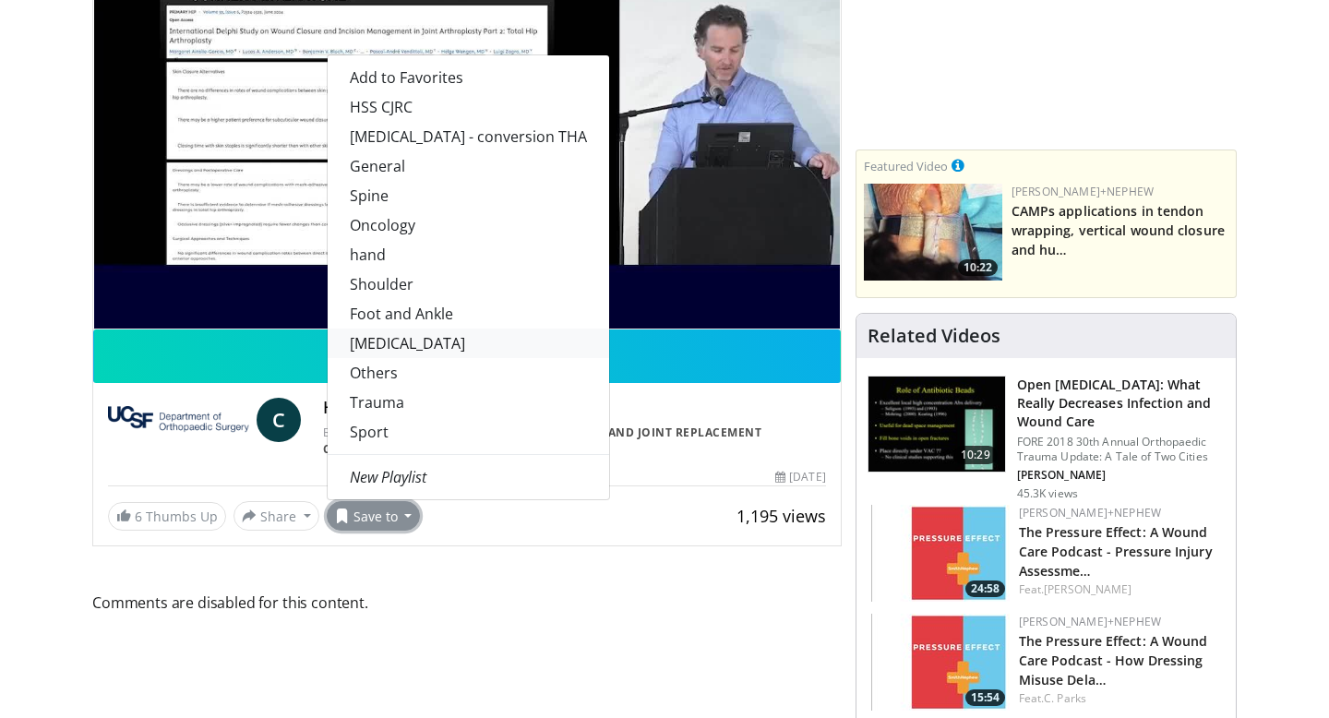
click at [385, 354] on link "[MEDICAL_DATA]" at bounding box center [468, 344] width 281 height 30
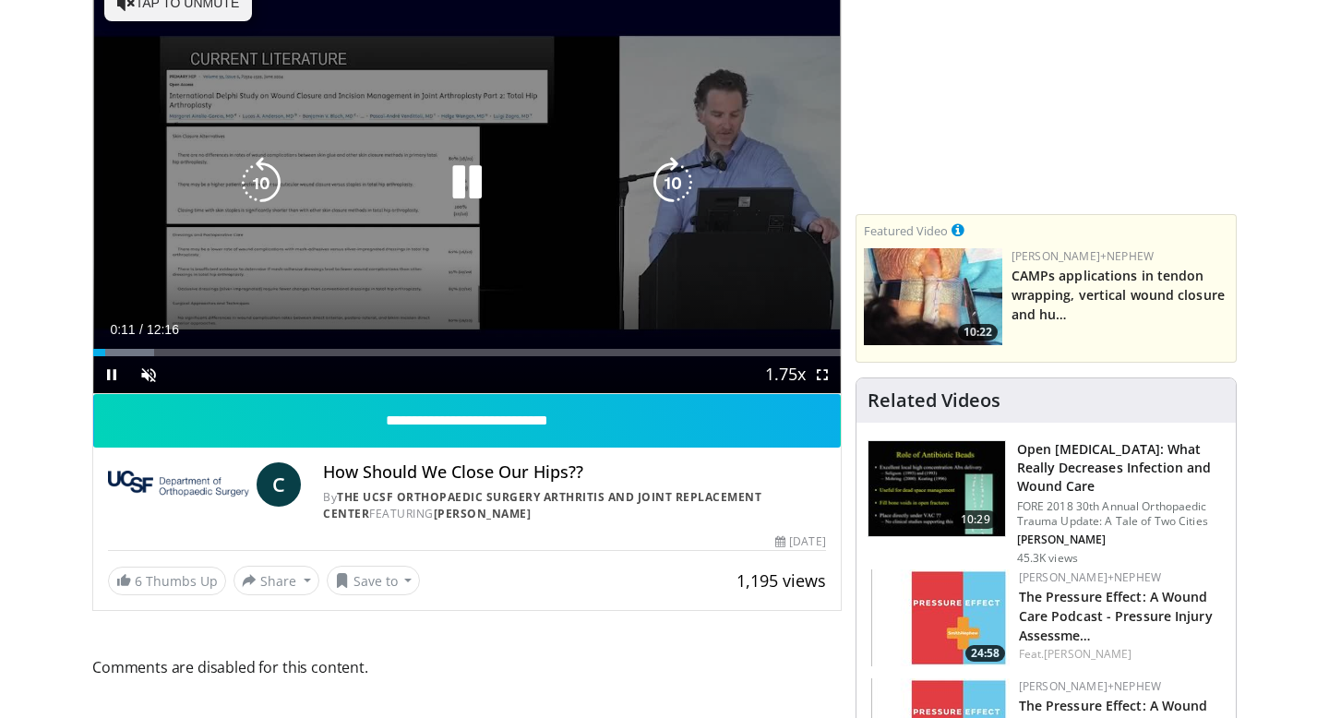
scroll to position [91, 0]
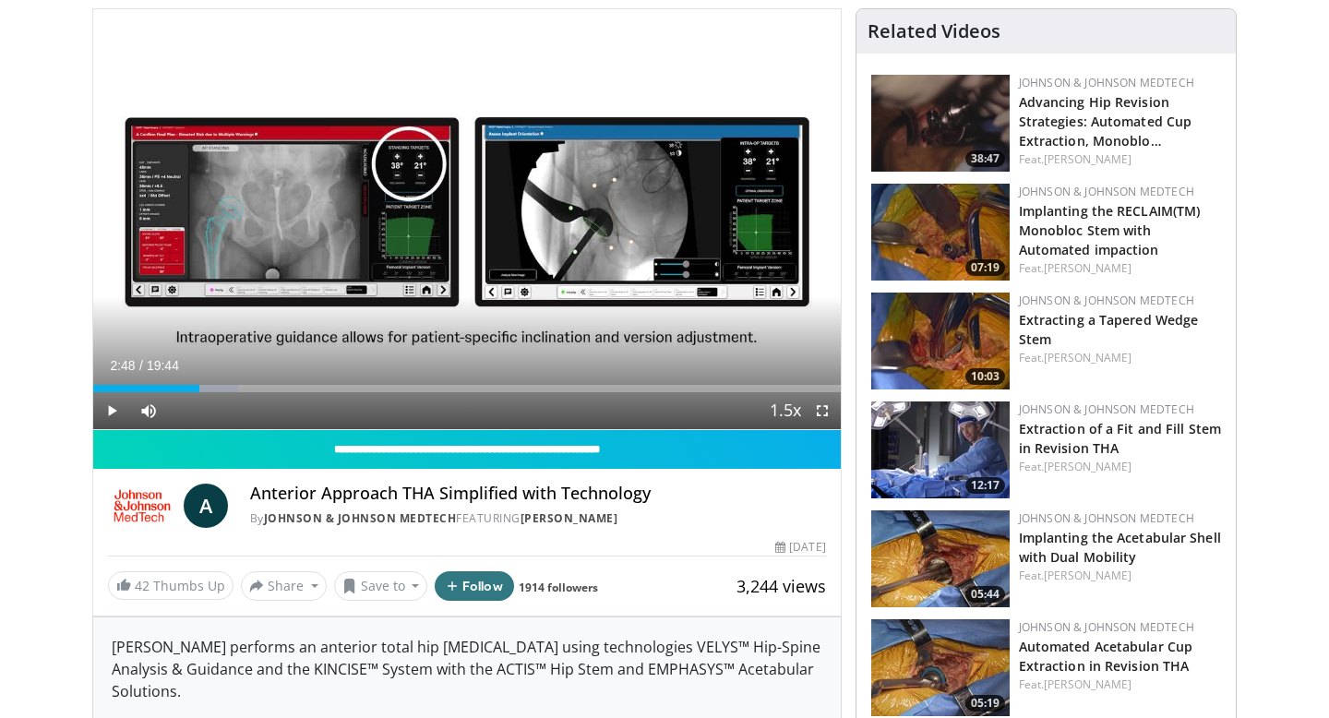
scroll to position [139, 0]
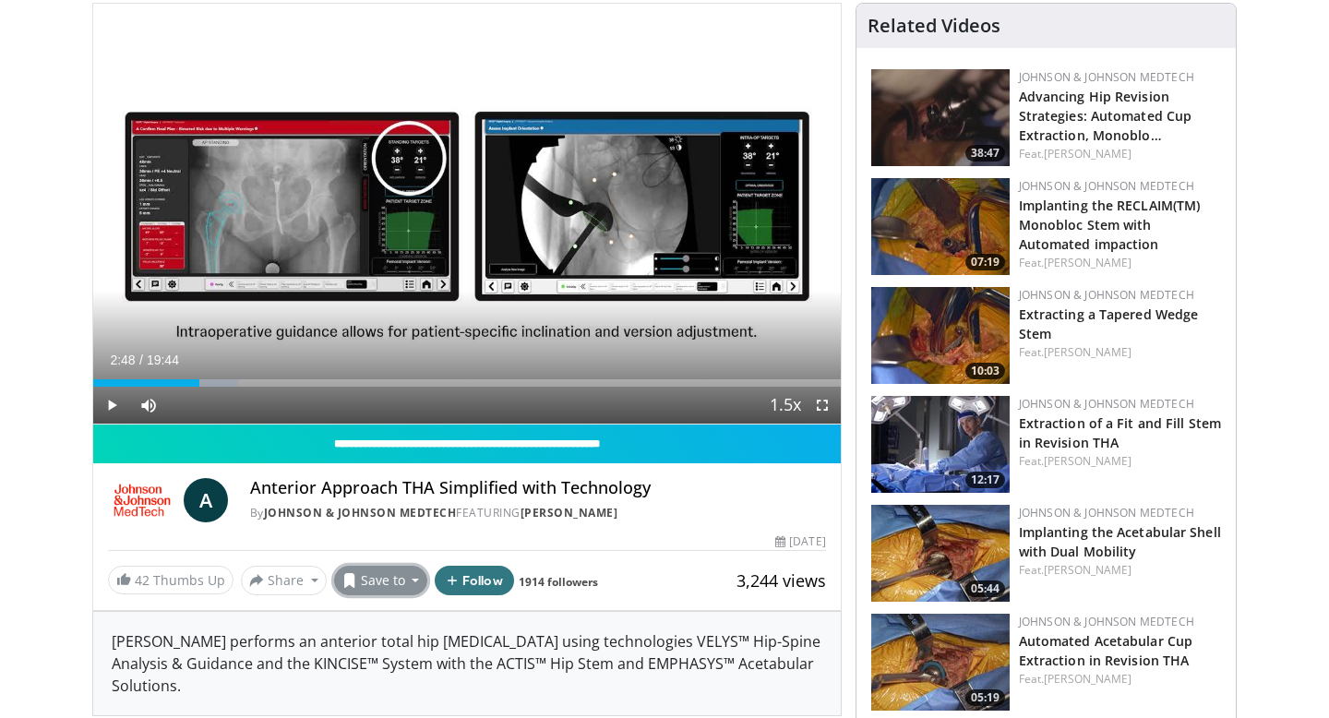
click at [358, 574] on button "Save to" at bounding box center [381, 581] width 94 height 30
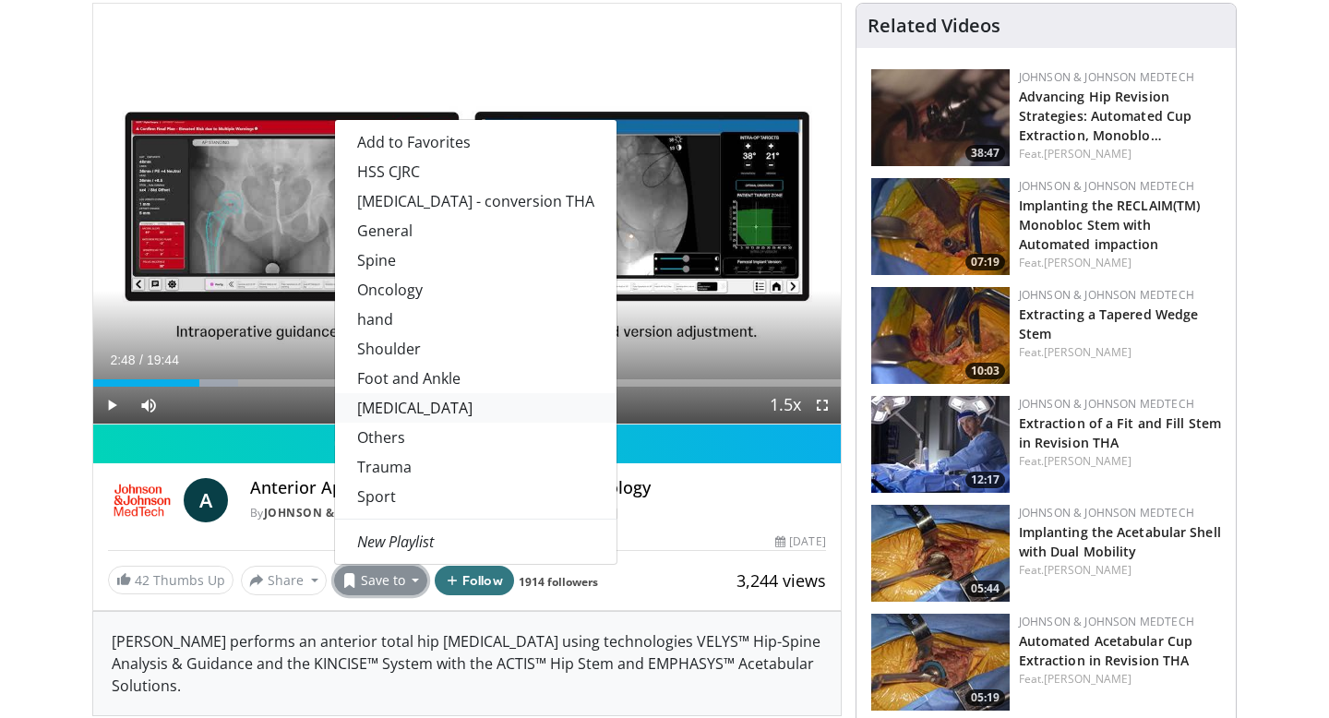
click at [408, 405] on link "Arthroplasty" at bounding box center [475, 408] width 281 height 30
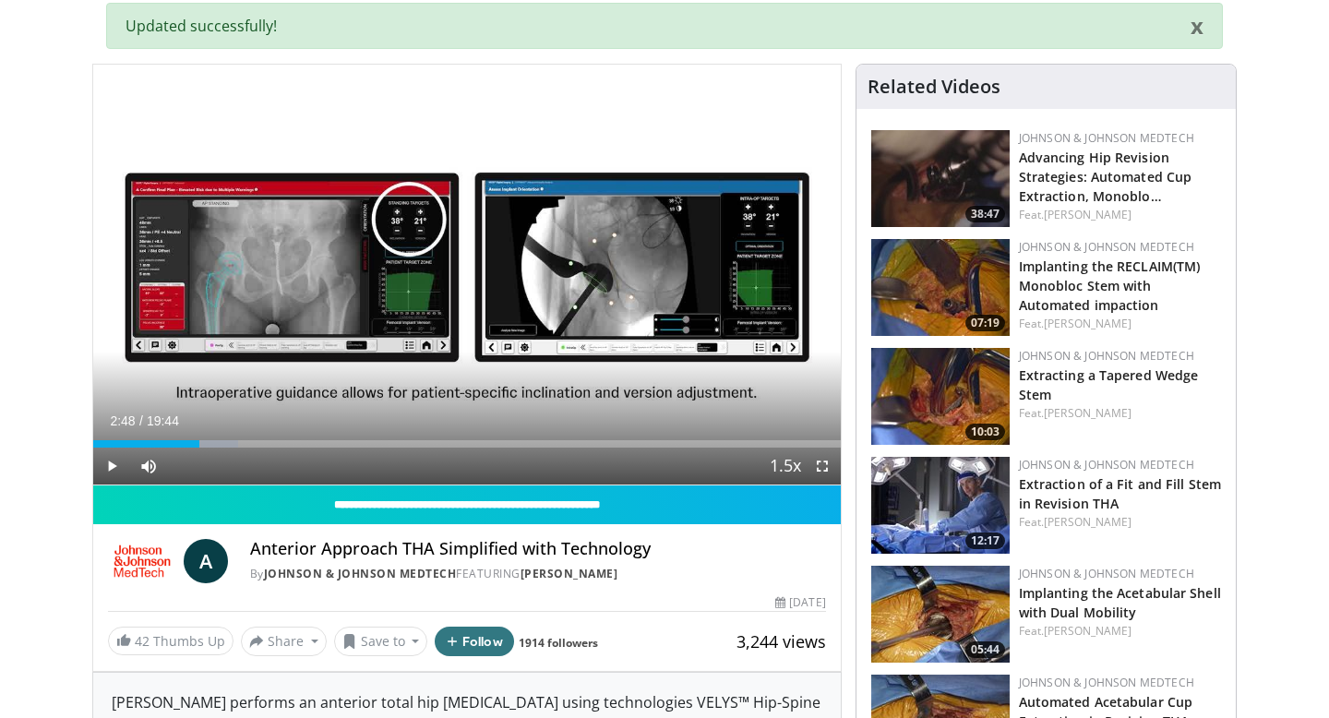
scroll to position [200, 0]
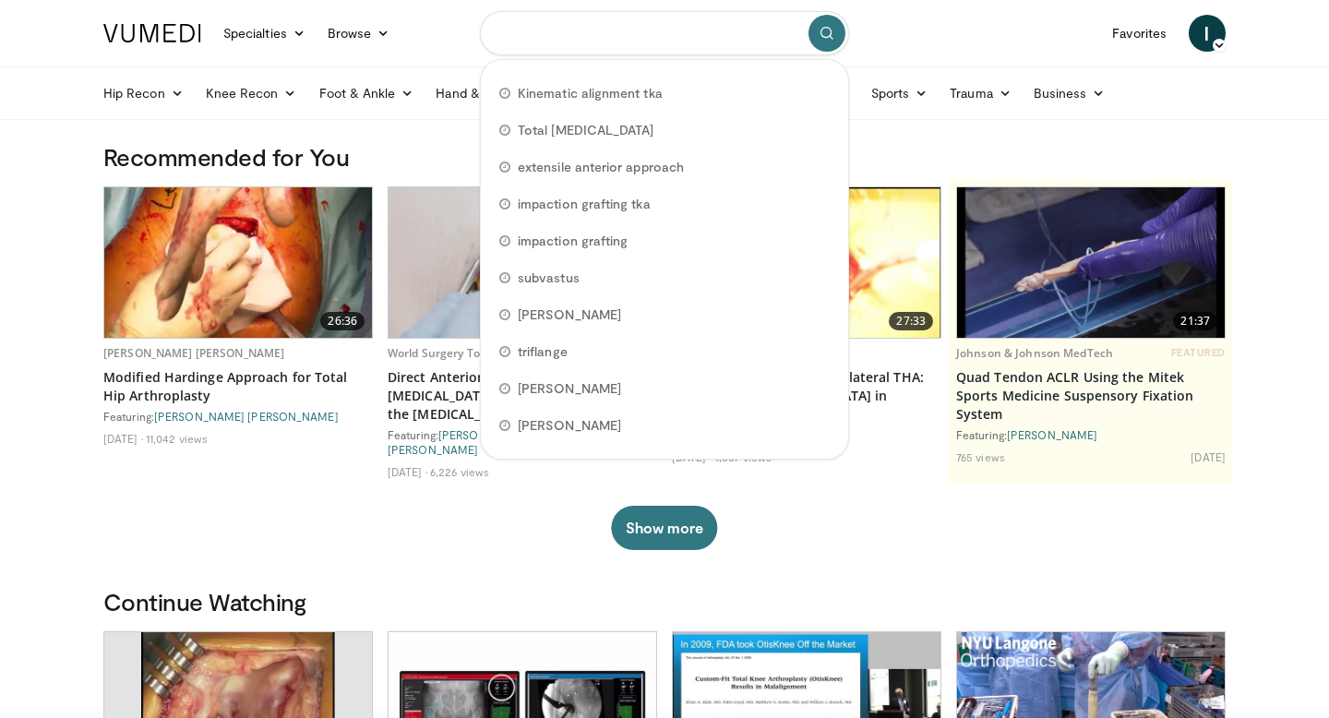
click at [514, 42] on input "Search topics, interventions" at bounding box center [664, 33] width 369 height 44
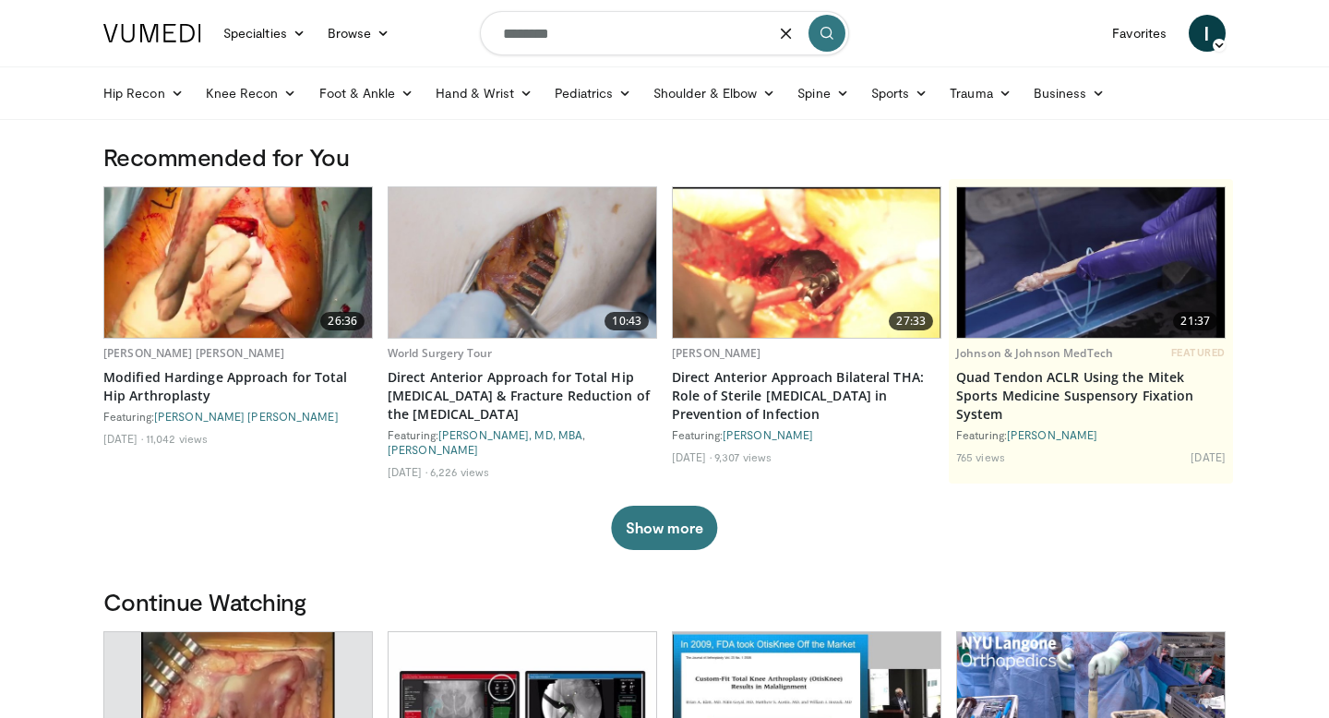
type input "********"
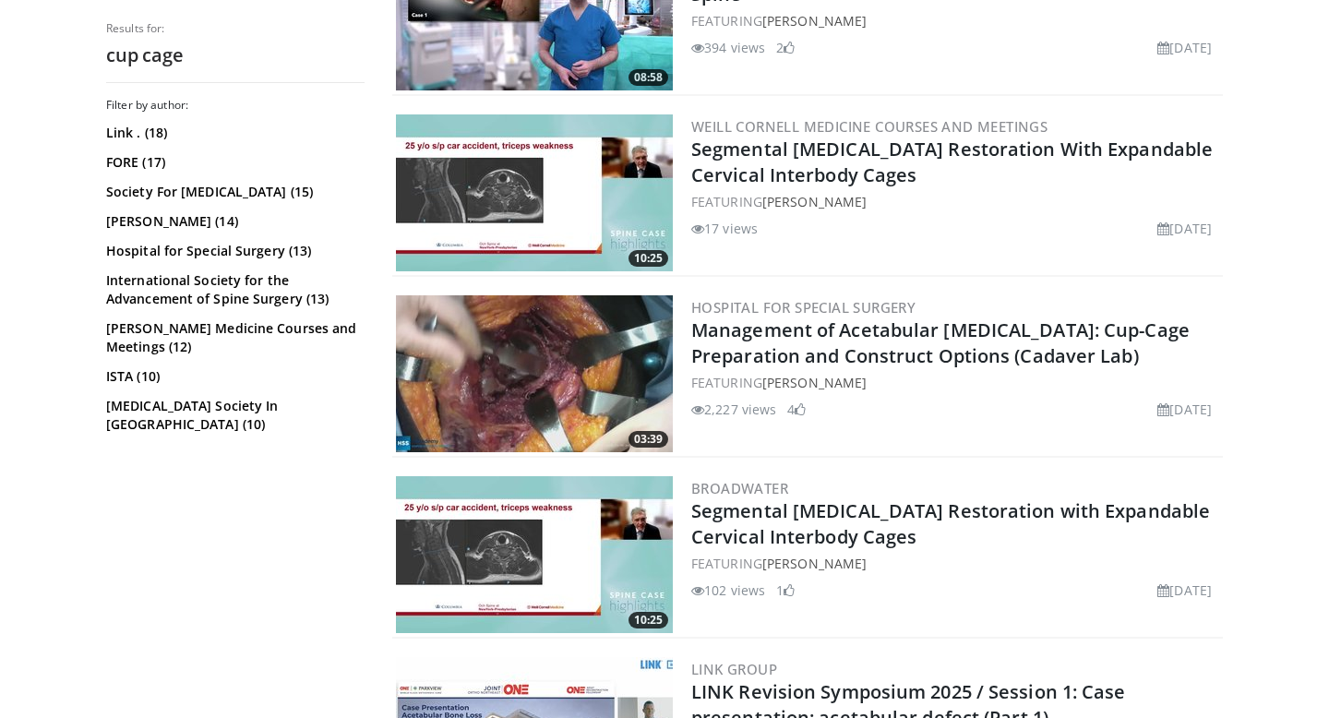
scroll to position [1921, 0]
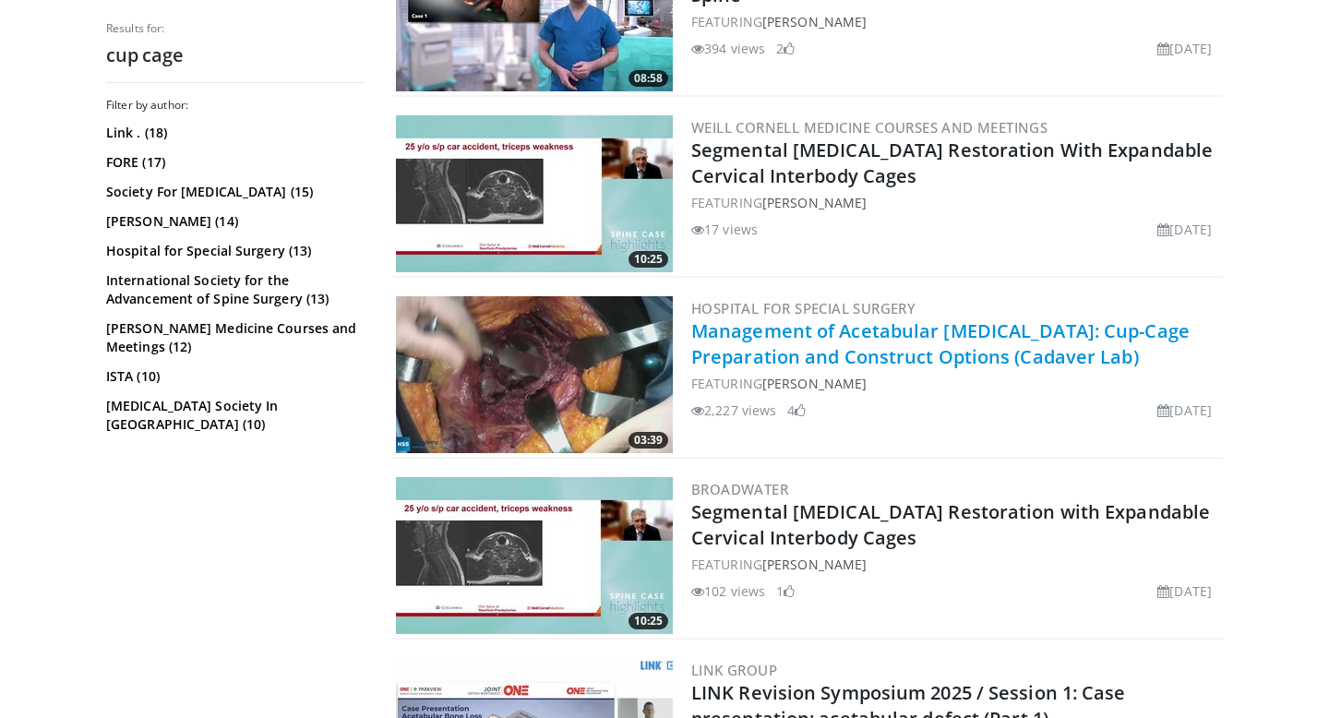
click at [785, 339] on link "Management of Acetabular [MEDICAL_DATA]: Cup-Cage Preparation and Construct Opt…" at bounding box center [940, 343] width 498 height 51
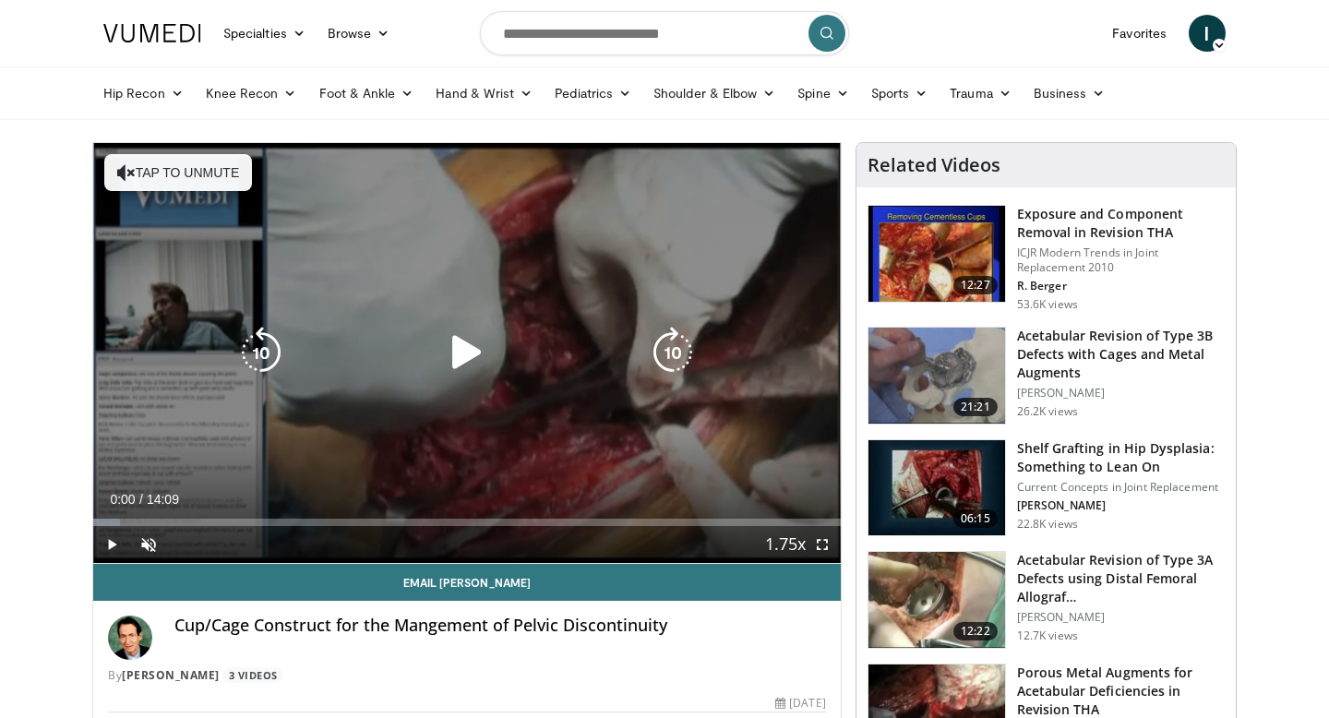
click at [468, 350] on icon "Video Player" at bounding box center [467, 353] width 52 height 52
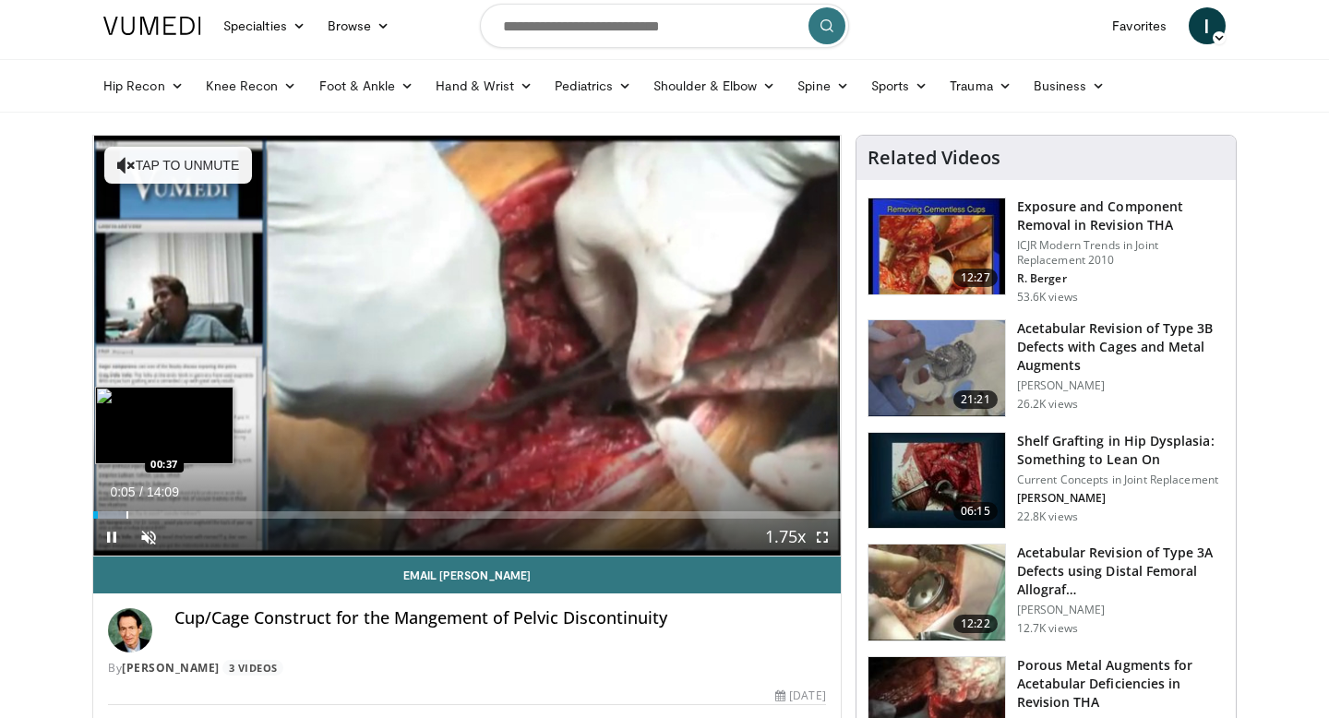
click at [126, 514] on div "Progress Bar" at bounding box center [127, 514] width 2 height 7
click at [166, 513] on div "Progress Bar" at bounding box center [167, 514] width 2 height 7
click at [200, 510] on div "Loaded : 17.51% 01:25 01:46" at bounding box center [467, 510] width 748 height 18
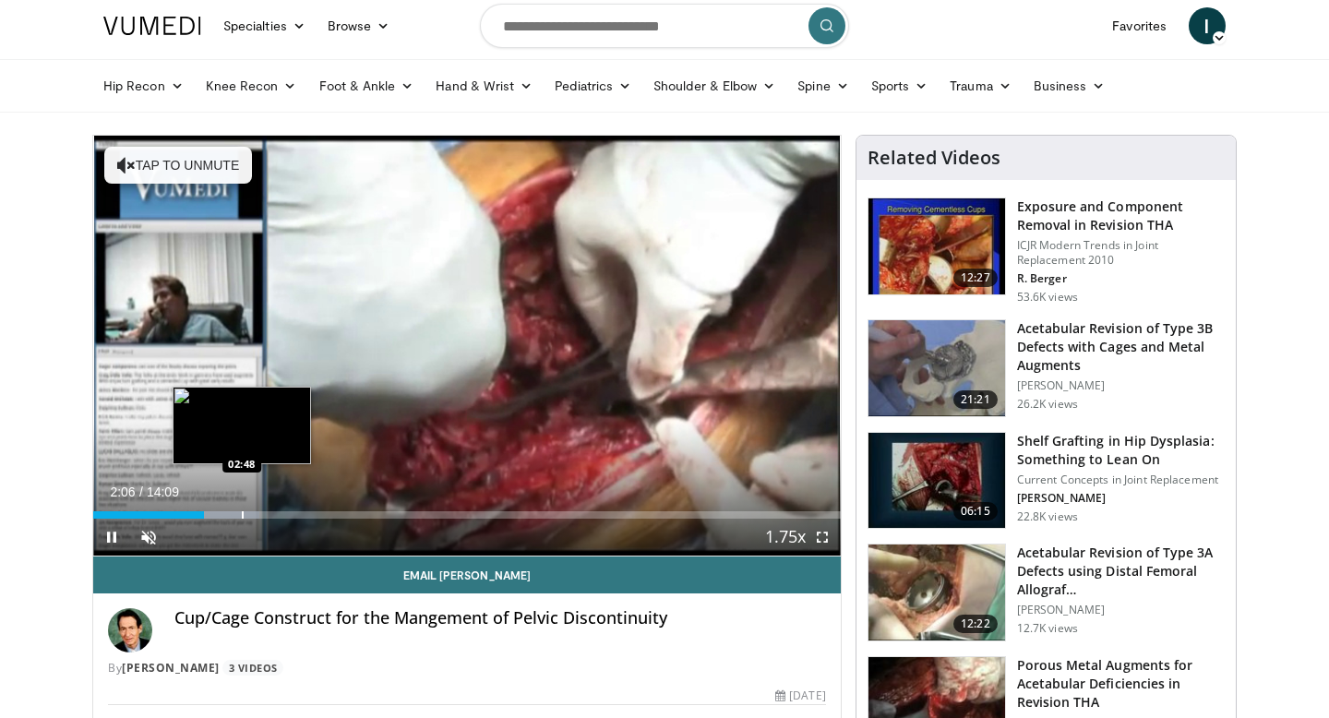
click at [241, 509] on div "Loaded : 22.18% 02:06 02:48" at bounding box center [467, 510] width 748 height 18
click at [268, 509] on div "Loaded : 28.02% 02:50 03:18" at bounding box center [467, 510] width 748 height 18
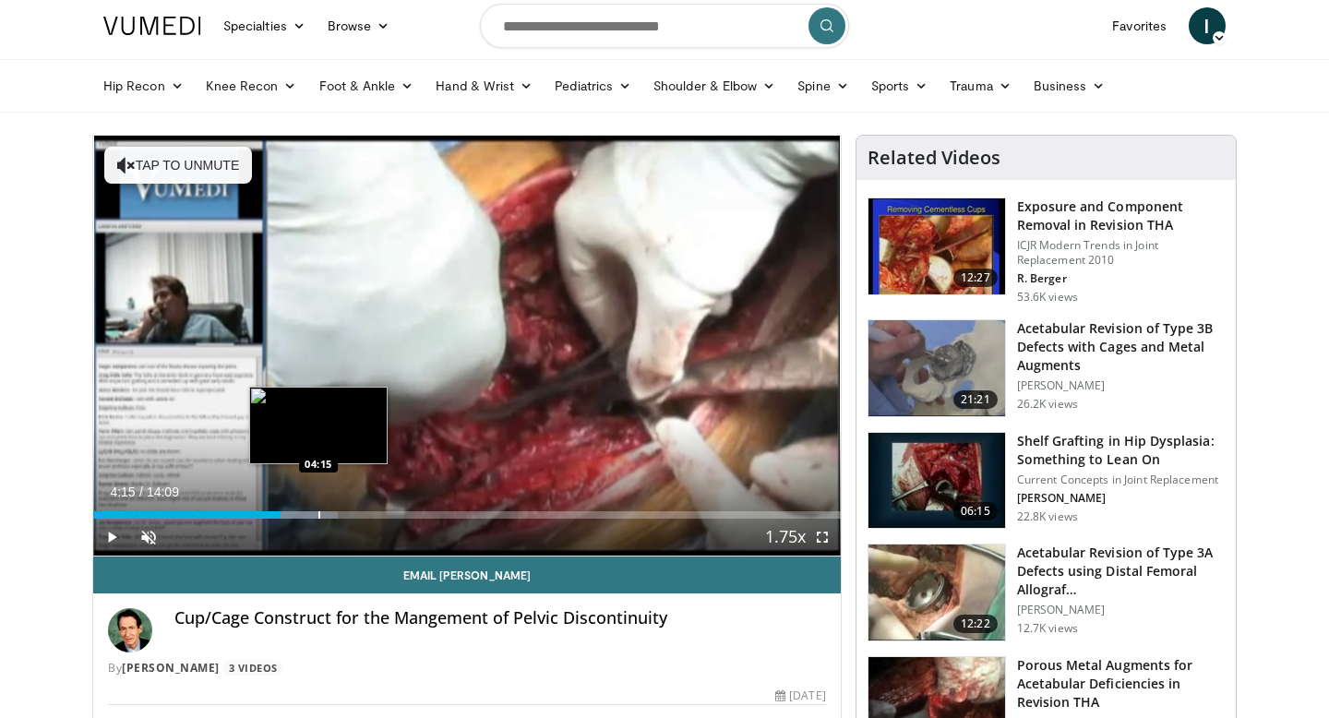
click at [318, 515] on div "Progress Bar" at bounding box center [319, 514] width 2 height 7
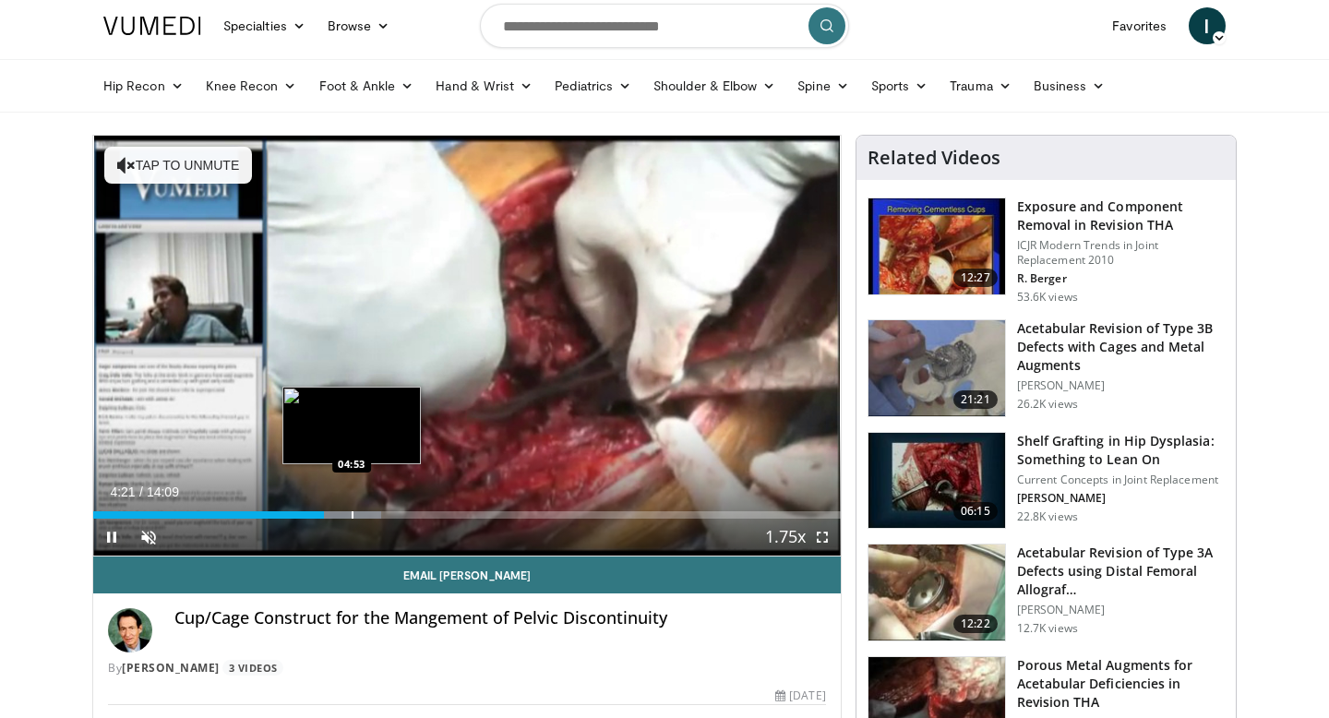
click at [352, 514] on div "Progress Bar" at bounding box center [353, 514] width 2 height 7
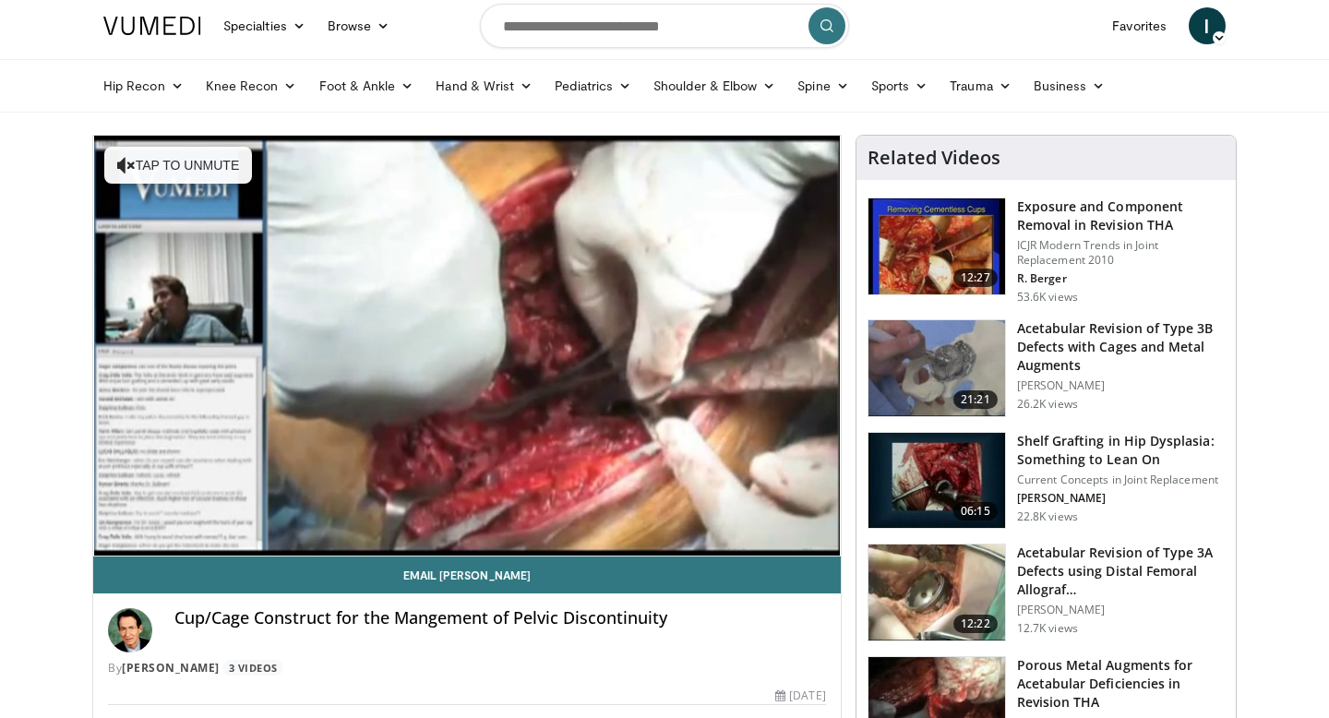
click at [534, 509] on video-js "**********" at bounding box center [467, 346] width 748 height 421
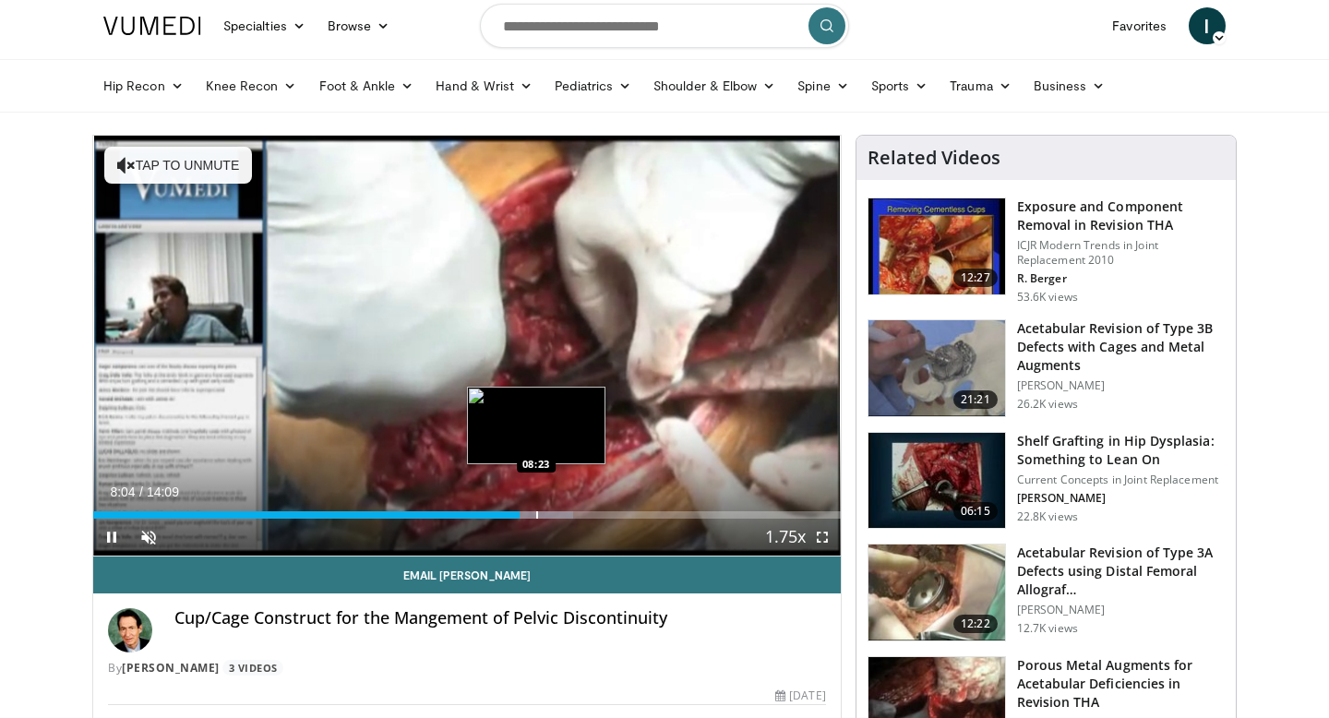
click at [536, 517] on div "Progress Bar" at bounding box center [537, 514] width 2 height 7
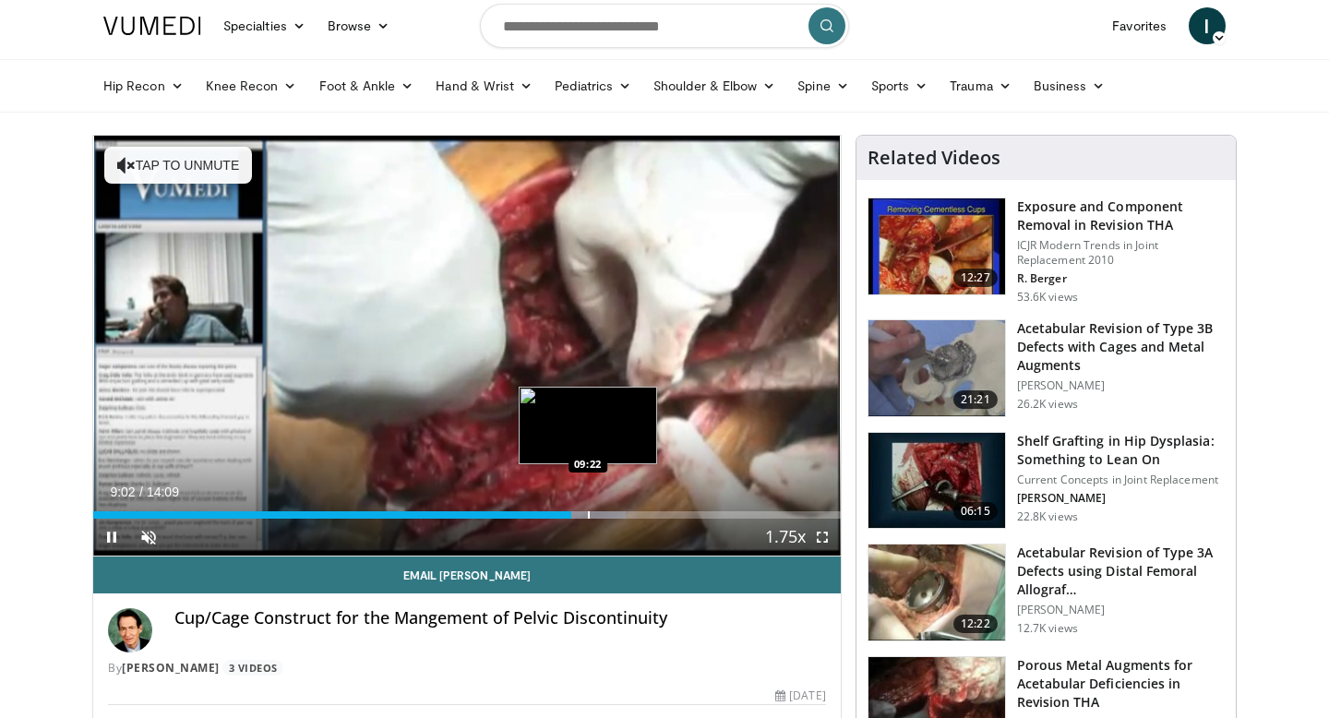
click at [588, 514] on div "Progress Bar" at bounding box center [589, 514] width 2 height 7
click at [612, 514] on div "Progress Bar" at bounding box center [612, 514] width 2 height 7
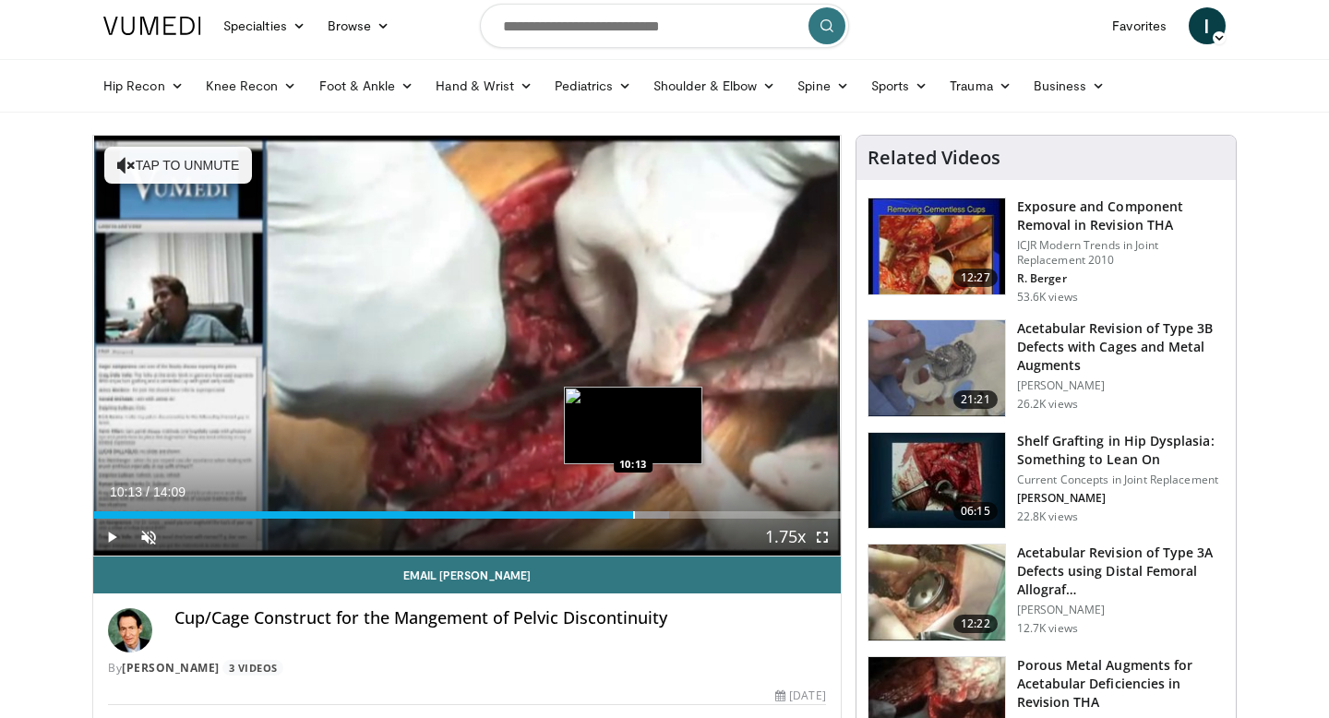
click at [633, 514] on div "Progress Bar" at bounding box center [634, 514] width 2 height 7
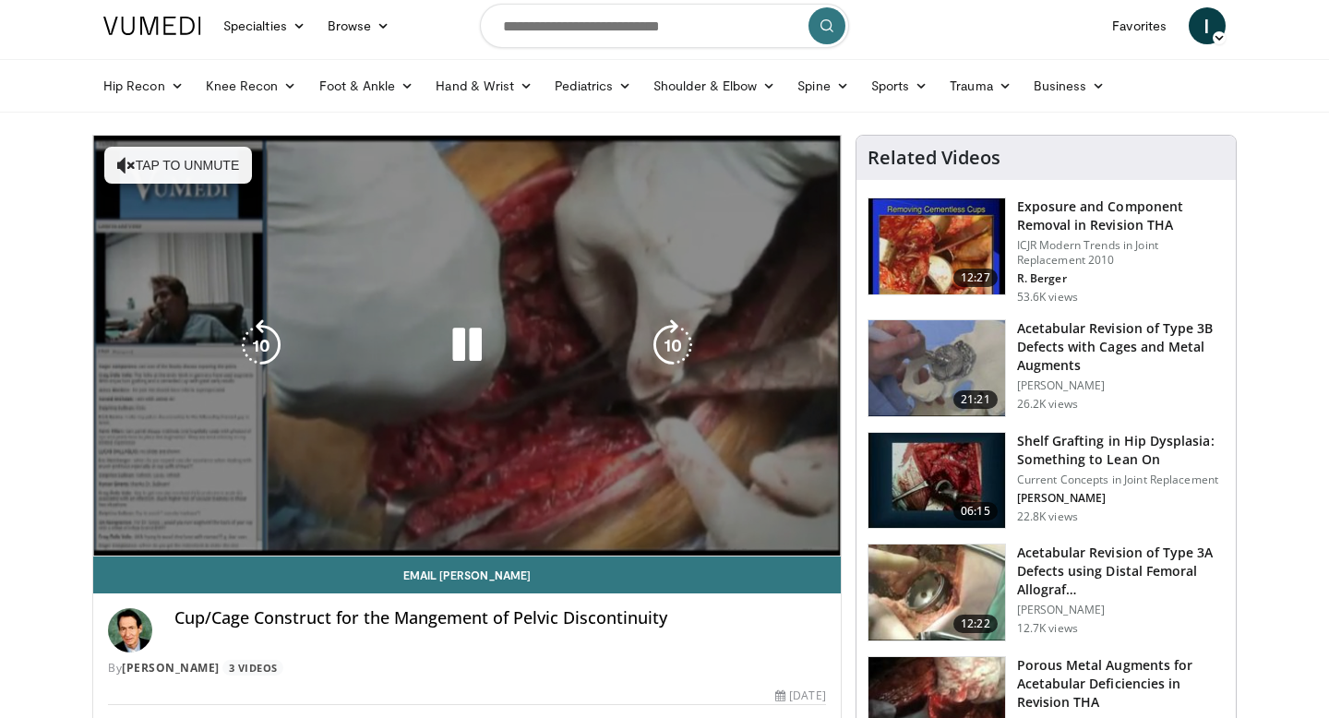
click at [655, 514] on div "10 seconds Tap to unmute" at bounding box center [467, 346] width 748 height 420
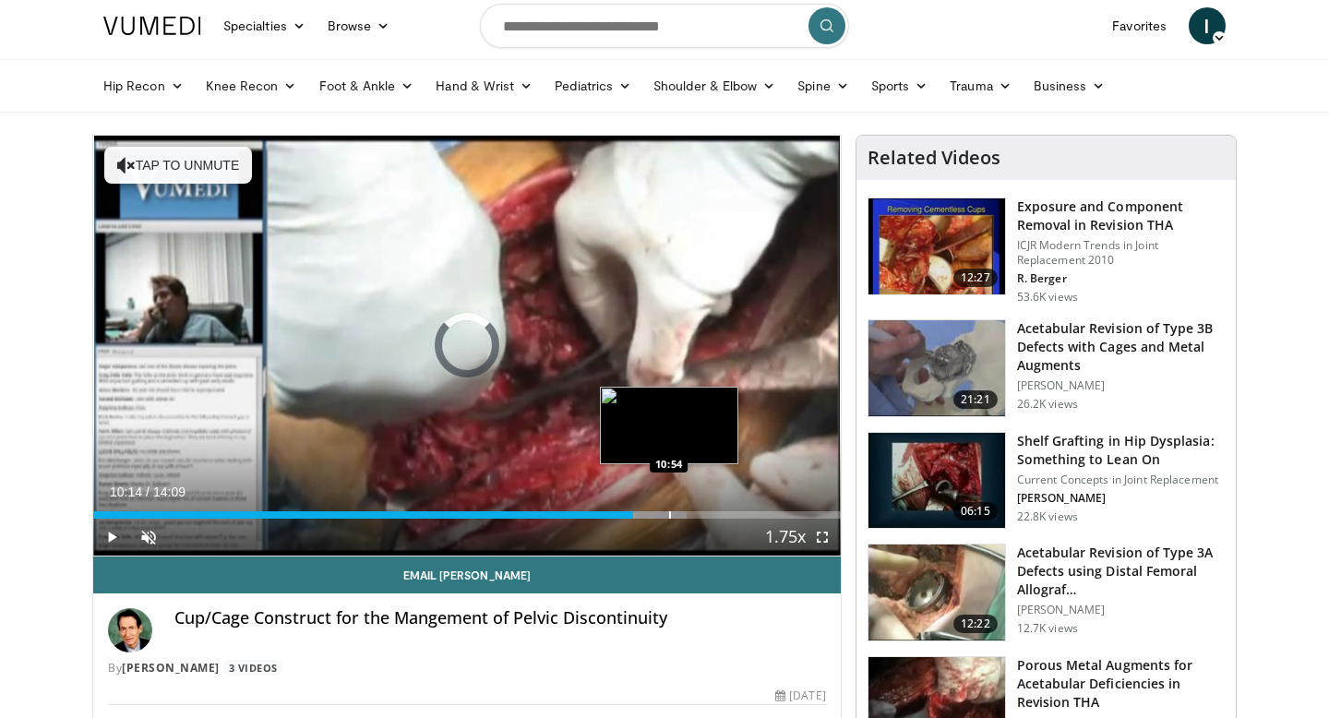
click at [669, 516] on div "Progress Bar" at bounding box center [670, 514] width 2 height 7
click at [690, 514] on div "Progress Bar" at bounding box center [689, 514] width 2 height 7
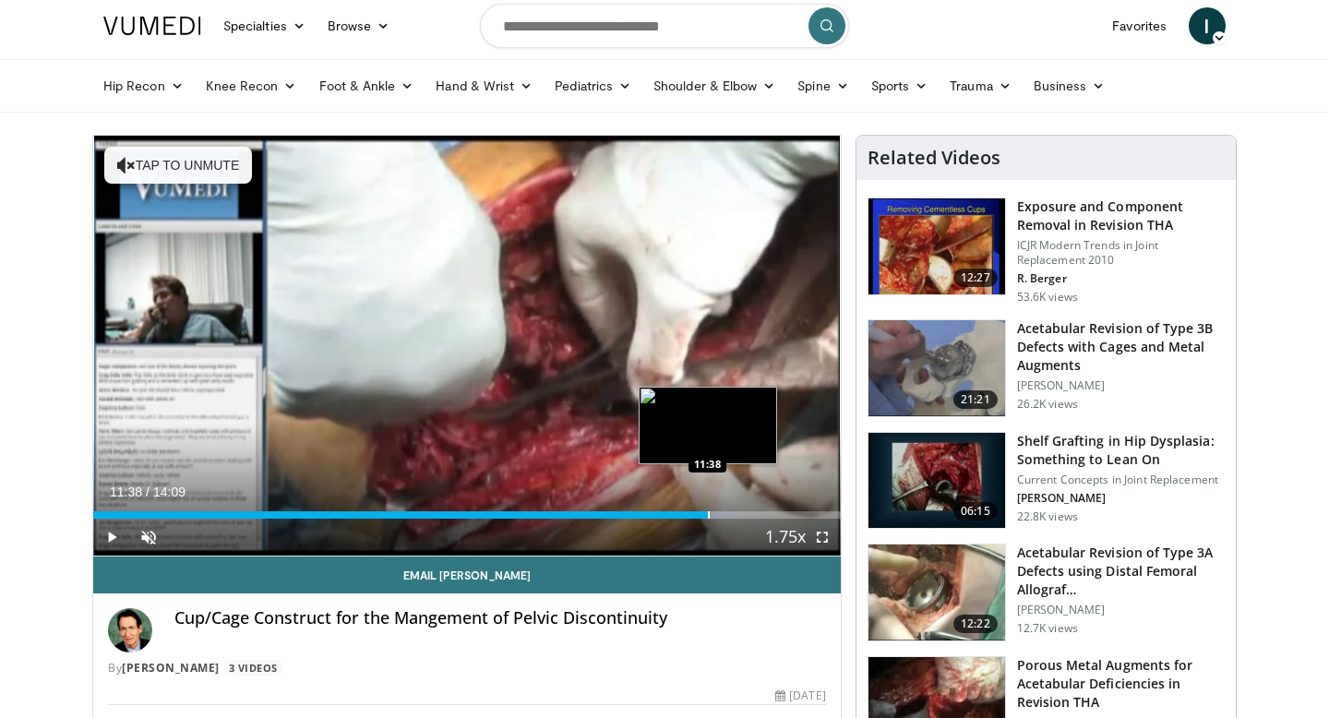
click at [708, 514] on div "Progress Bar" at bounding box center [709, 514] width 2 height 7
click at [725, 513] on div "Progress Bar" at bounding box center [725, 514] width 2 height 7
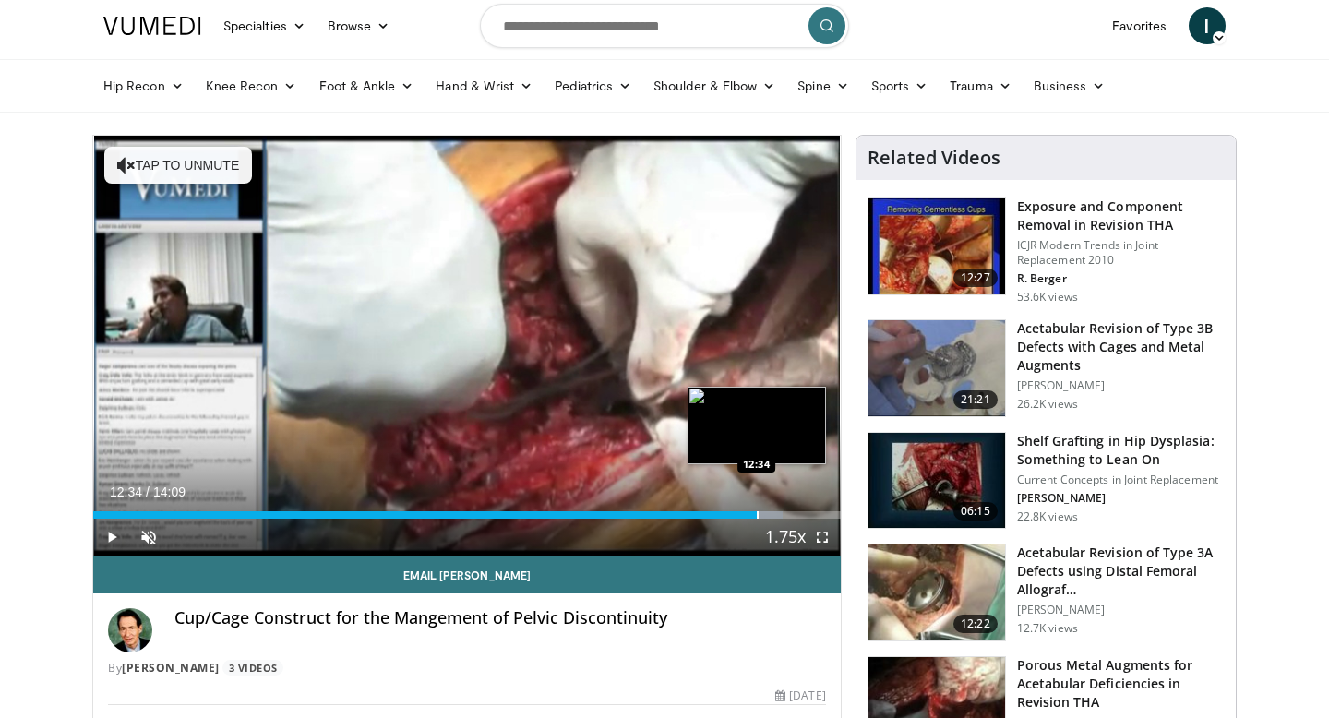
click at [757, 515] on div "Progress Bar" at bounding box center [758, 514] width 2 height 7
click at [785, 515] on div "Progress Bar" at bounding box center [786, 514] width 2 height 7
click at [818, 515] on div "Progress Bar" at bounding box center [819, 514] width 2 height 7
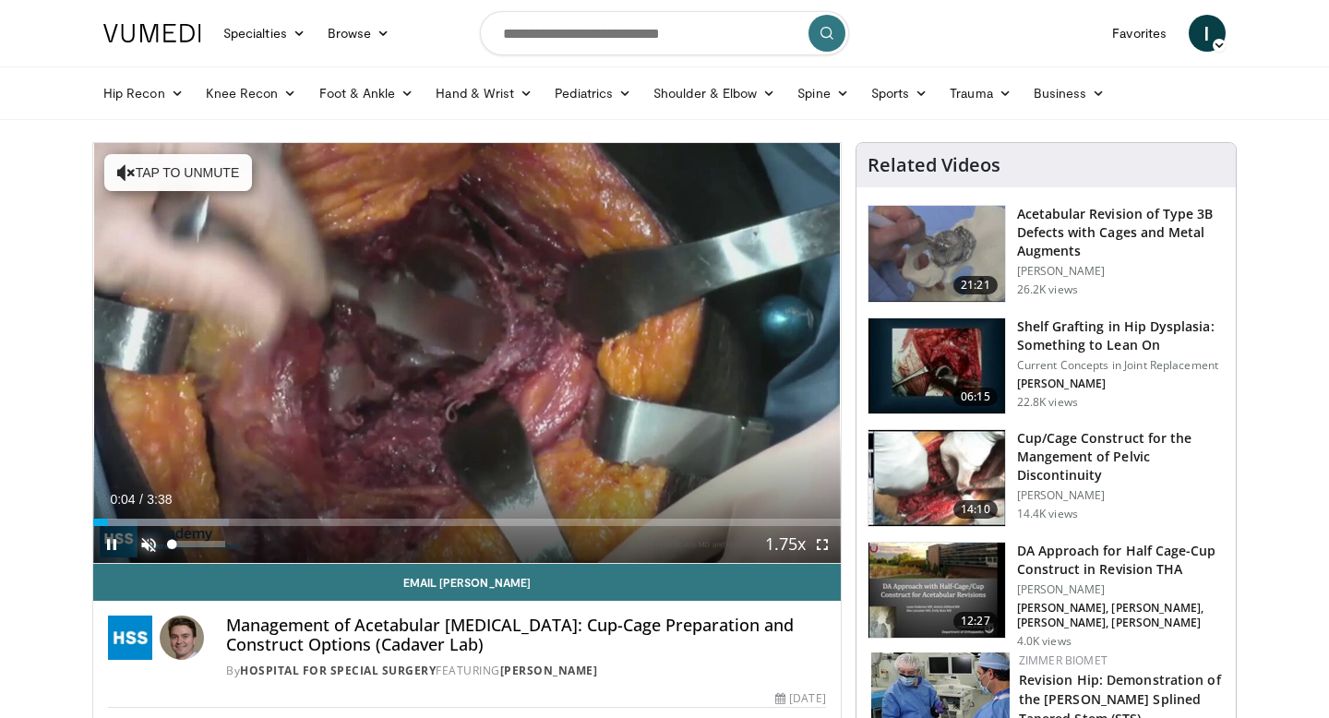
click at [156, 541] on span "Video Player" at bounding box center [148, 544] width 37 height 37
click at [194, 544] on div "42%" at bounding box center [198, 544] width 53 height 6
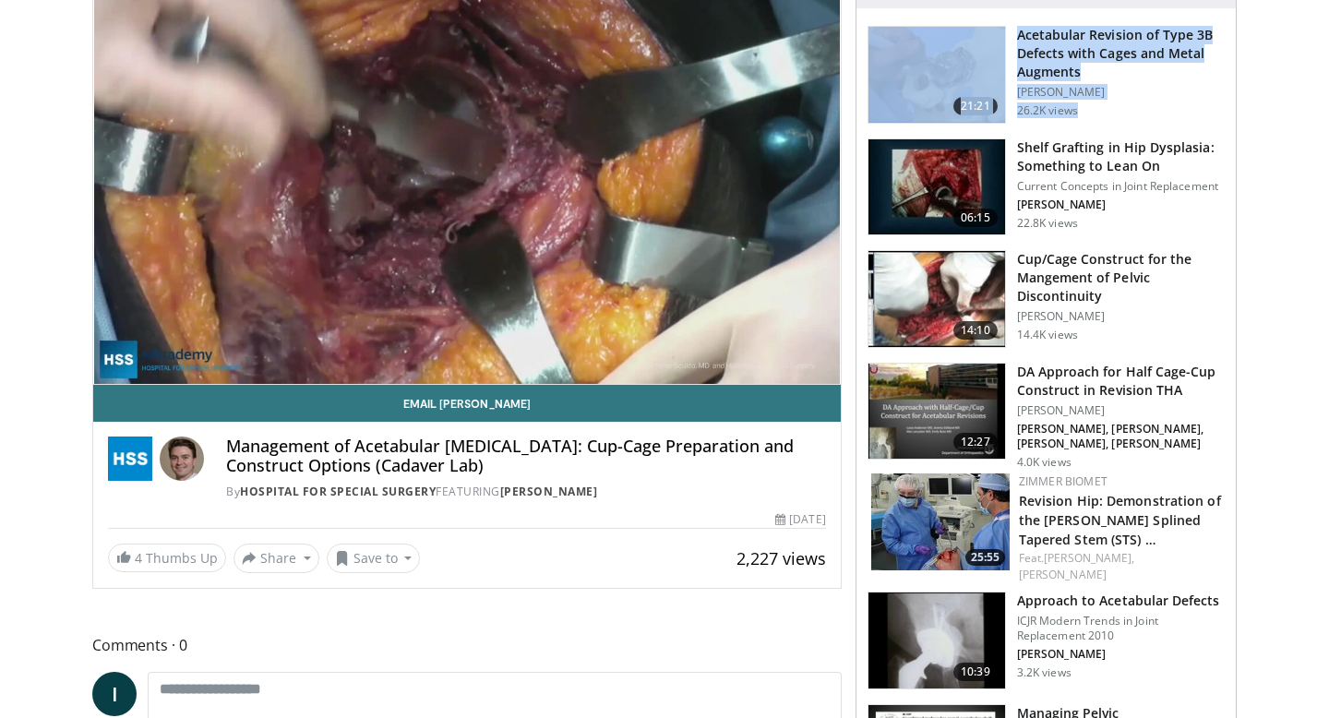
scroll to position [172, 0]
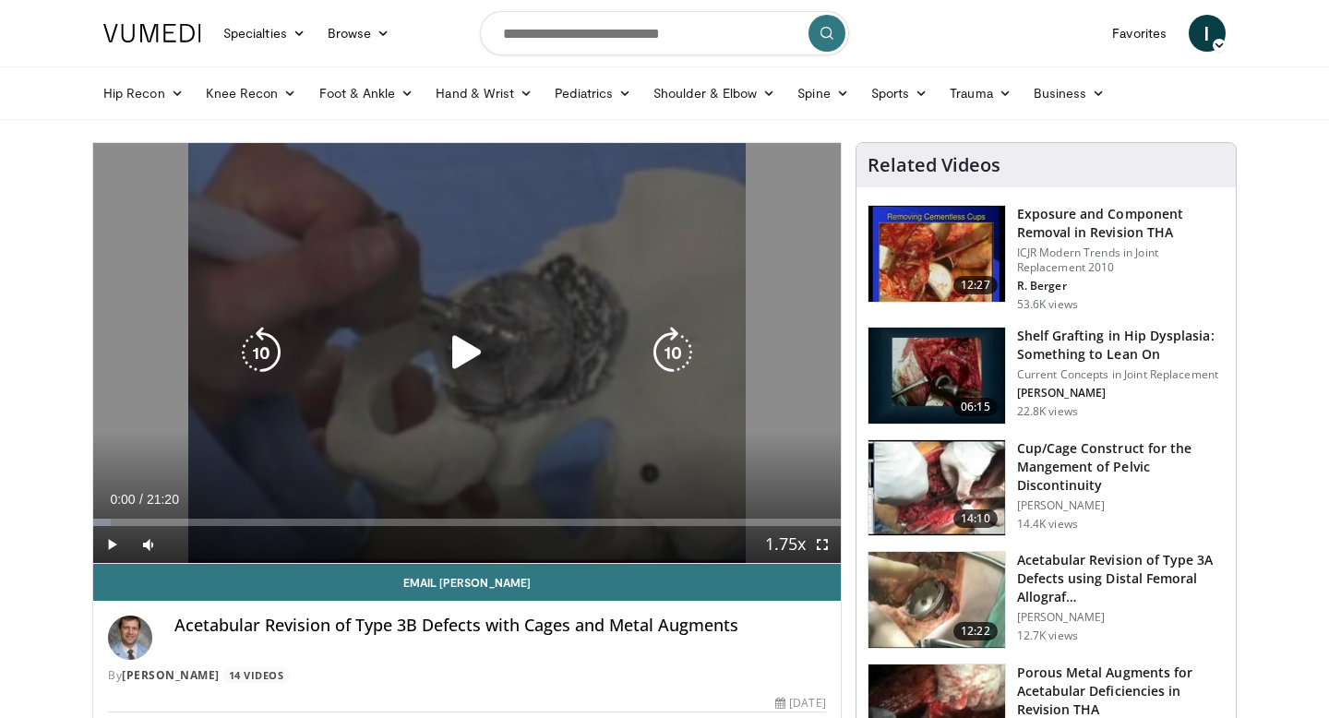
click at [464, 365] on icon "Video Player" at bounding box center [467, 353] width 52 height 52
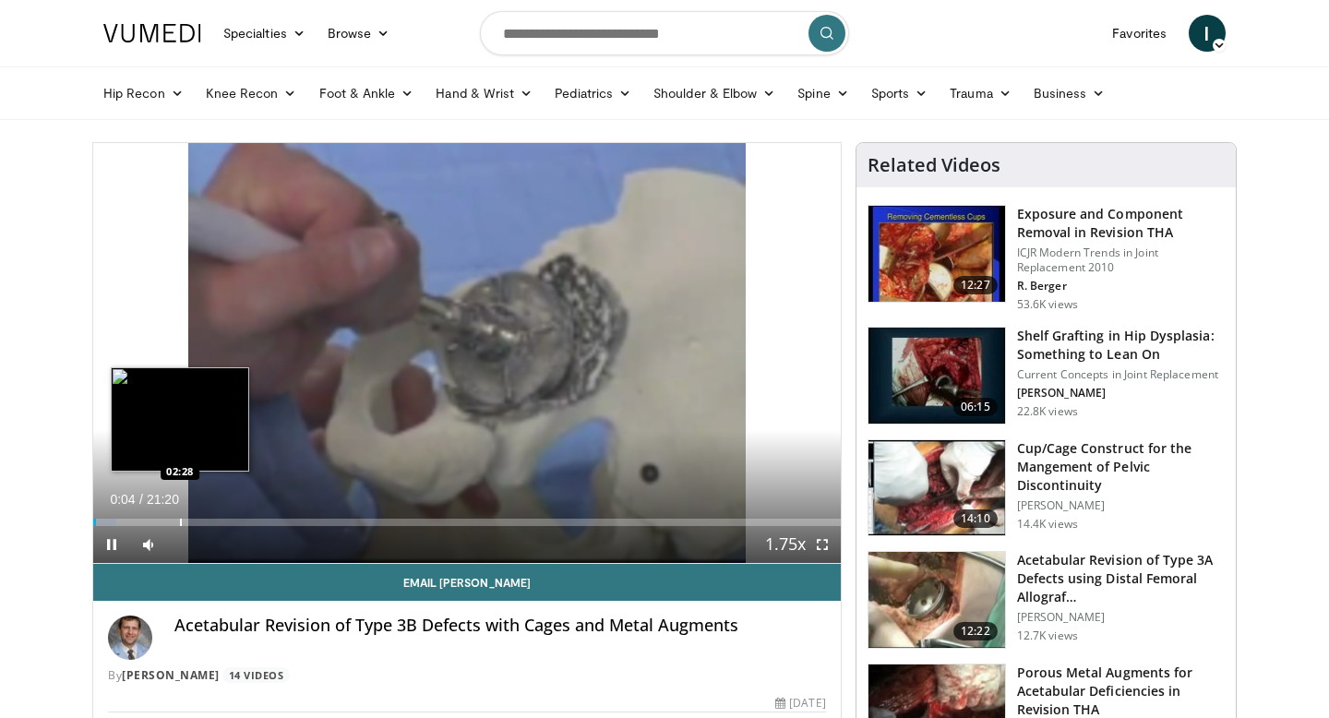
click at [180, 519] on div "Progress Bar" at bounding box center [181, 522] width 2 height 7
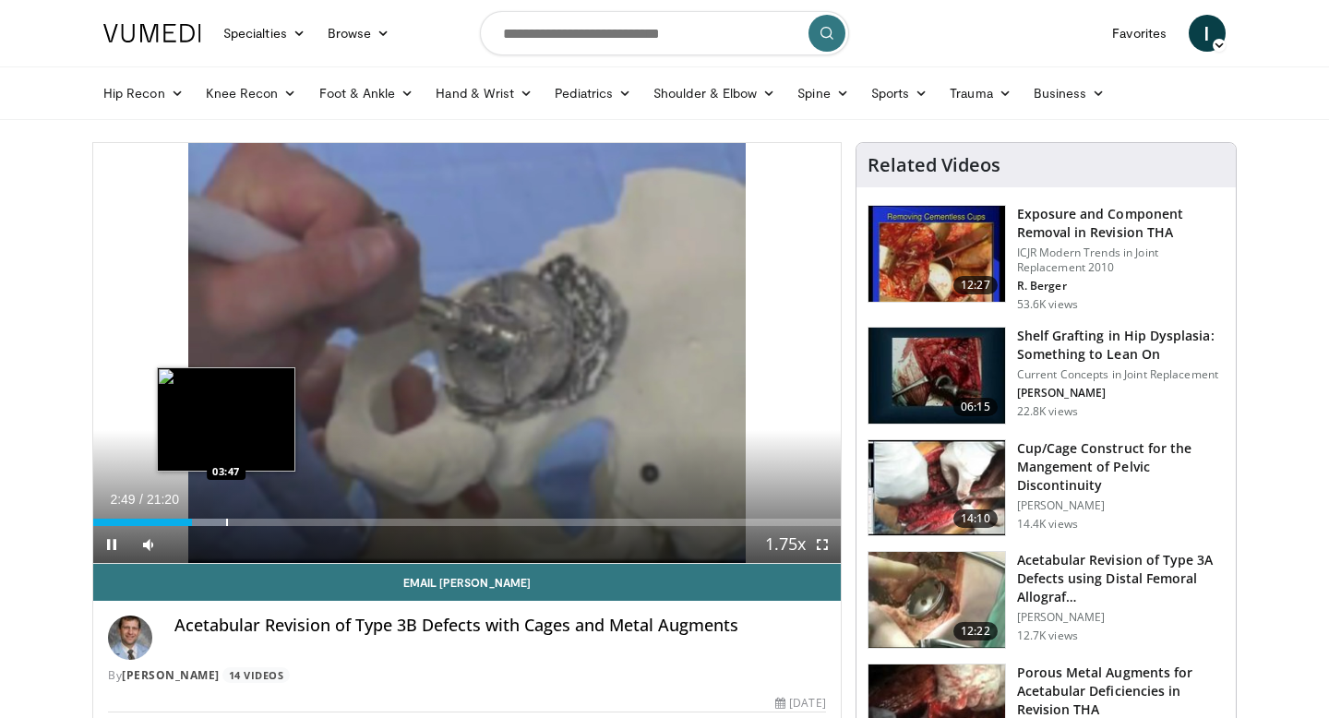
click at [225, 524] on div "Loaded : 17.99% 02:49 03:47" at bounding box center [467, 522] width 748 height 7
click at [255, 523] on div "Progress Bar" at bounding box center [256, 522] width 2 height 7
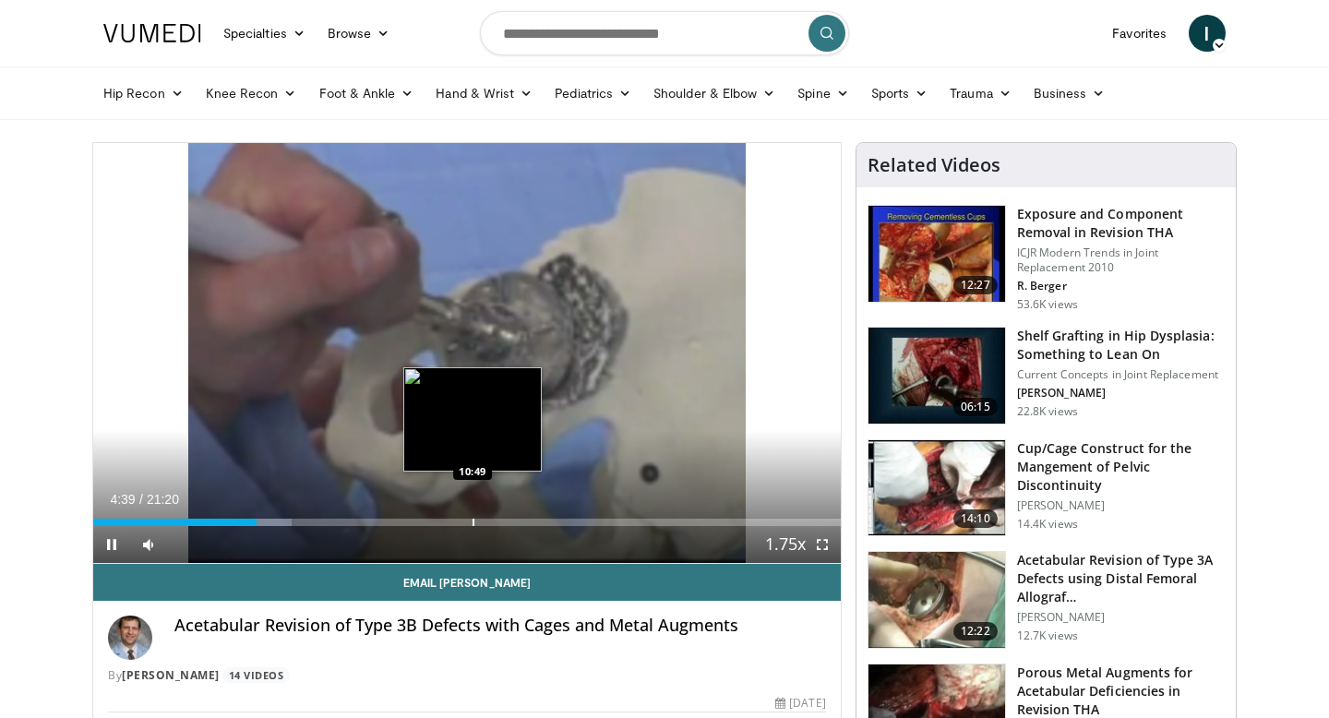
click at [473, 522] on div "Progress Bar" at bounding box center [474, 522] width 2 height 7
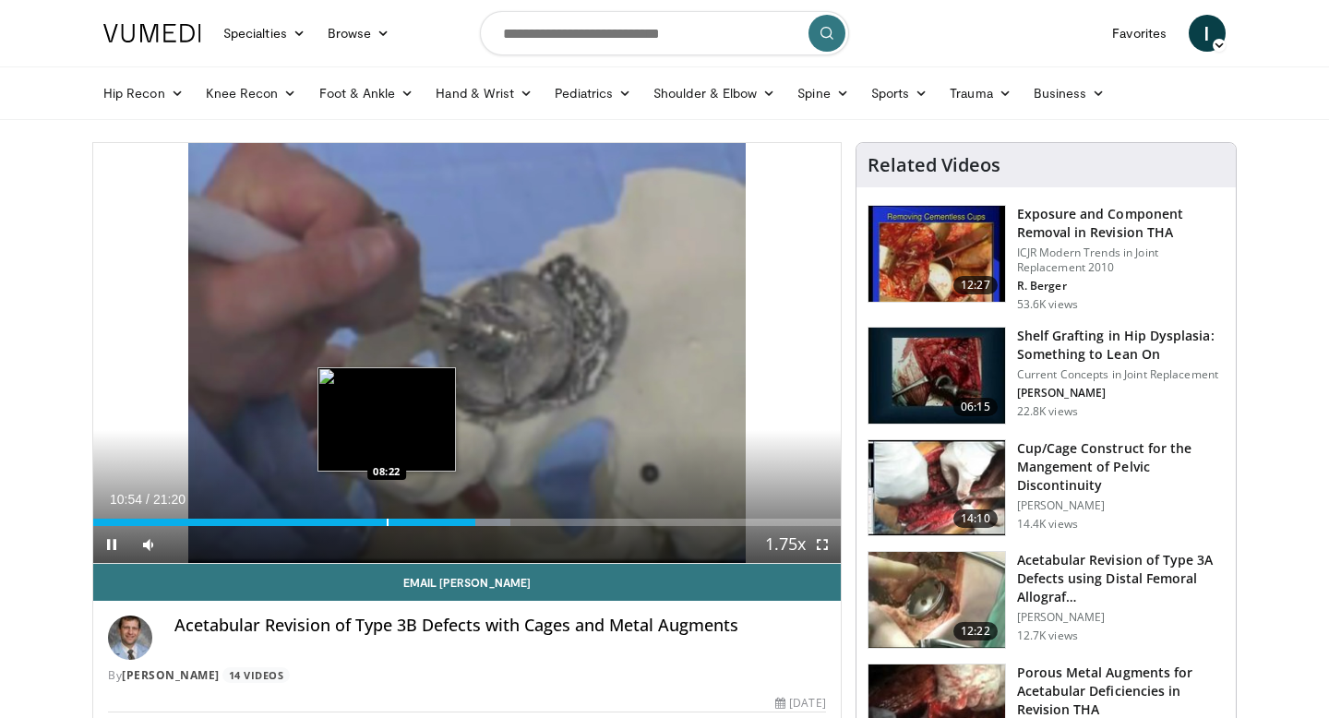
click at [389, 524] on div "Progress Bar" at bounding box center [388, 522] width 2 height 7
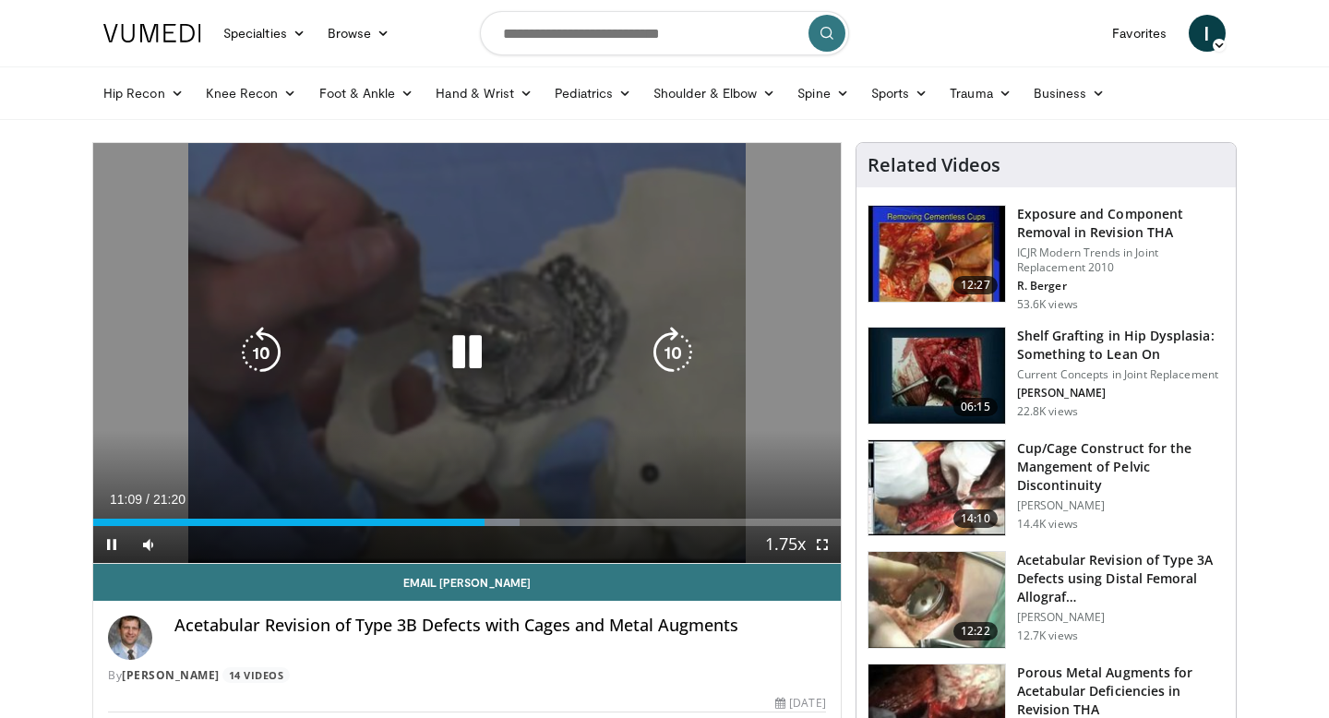
click at [616, 278] on div "10 seconds Tap to unmute" at bounding box center [467, 353] width 748 height 420
